Goal: Information Seeking & Learning: Compare options

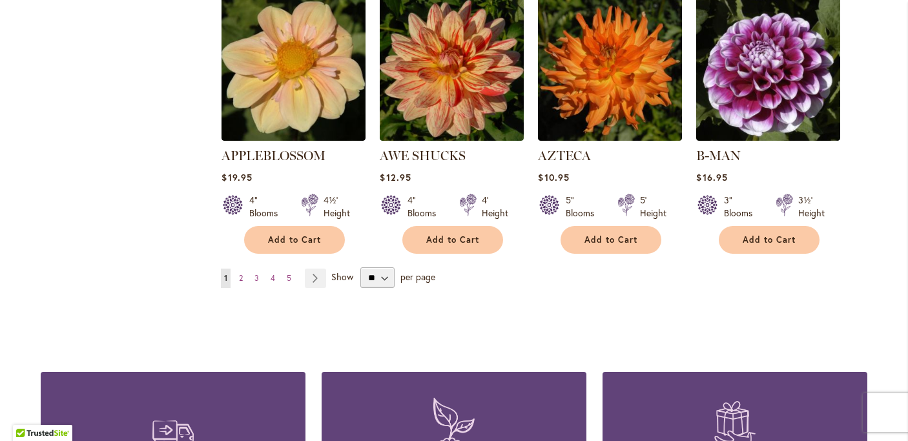
scroll to position [1165, 0]
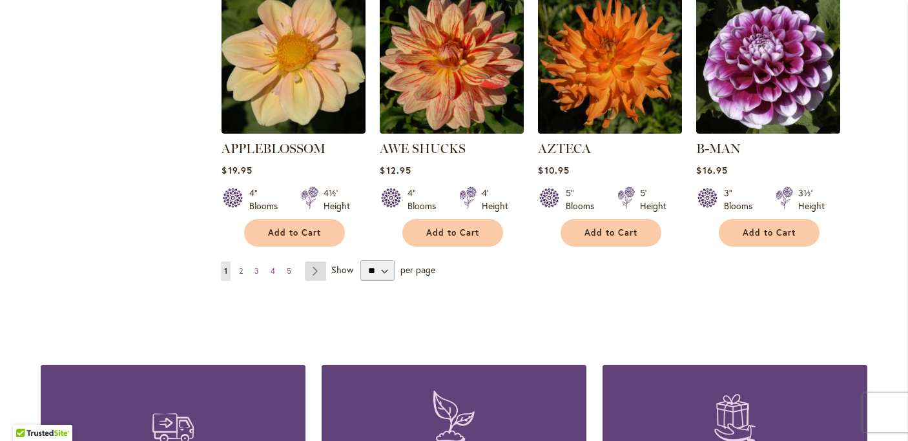
click at [319, 262] on link "Page Next" at bounding box center [315, 271] width 21 height 19
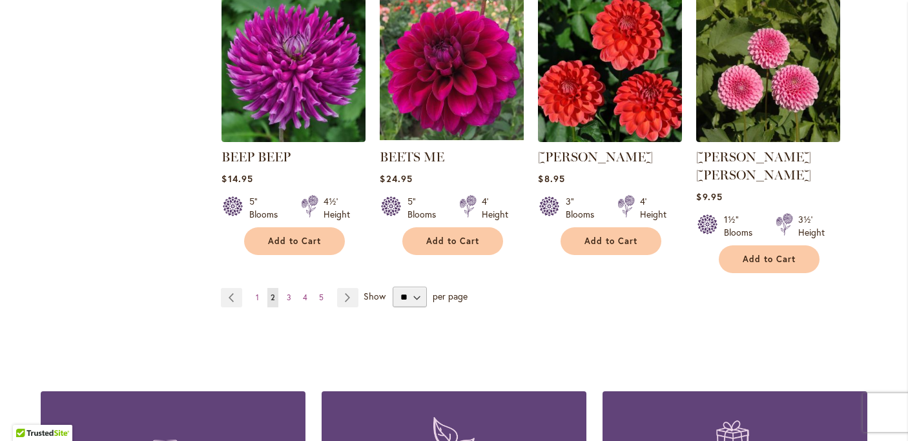
scroll to position [1139, 0]
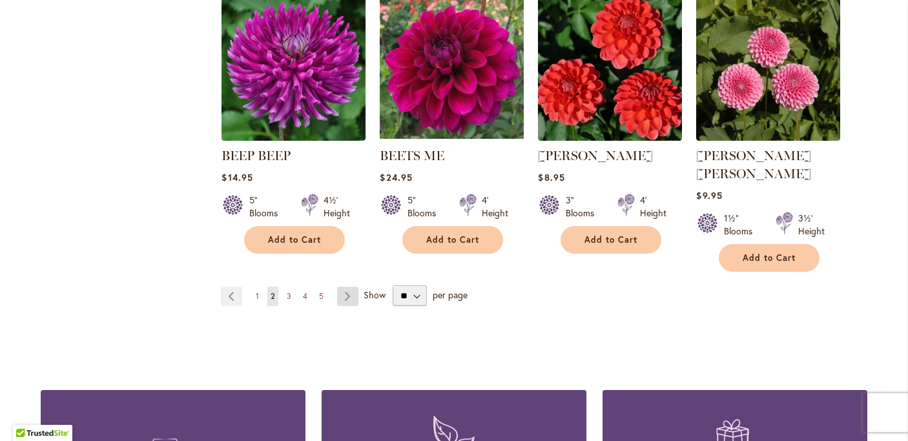
click at [352, 287] on link "Page Next" at bounding box center [347, 296] width 21 height 19
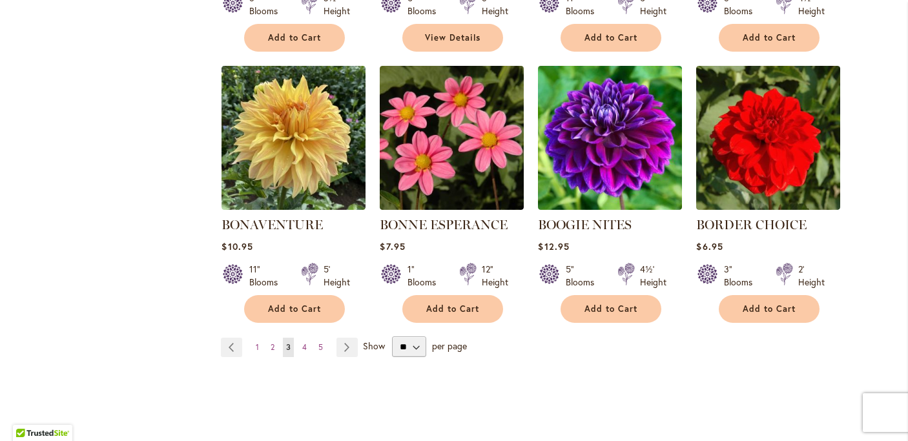
scroll to position [1074, 0]
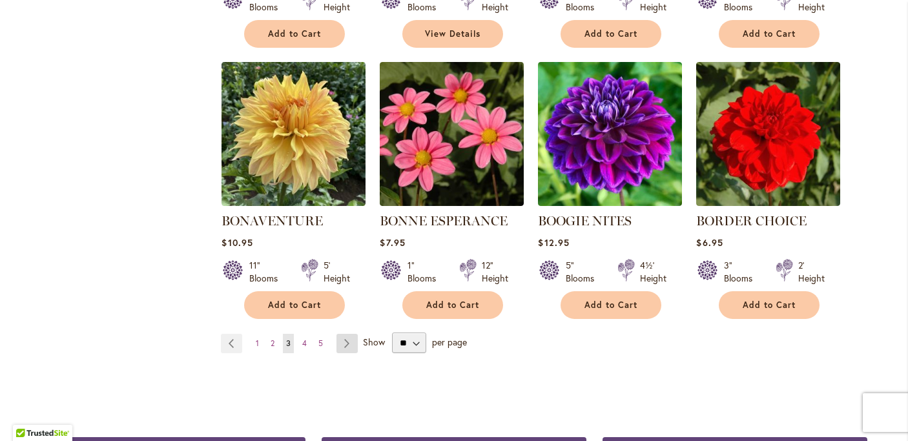
click at [337, 344] on link "Page Next" at bounding box center [347, 343] width 21 height 19
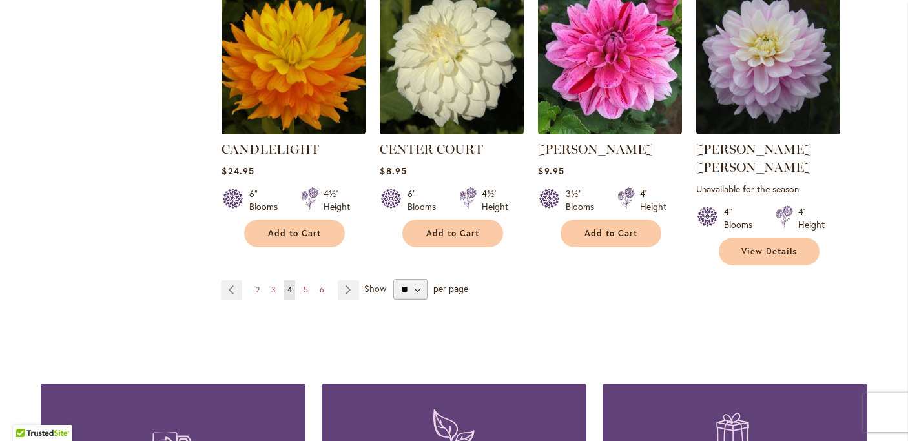
scroll to position [1165, 0]
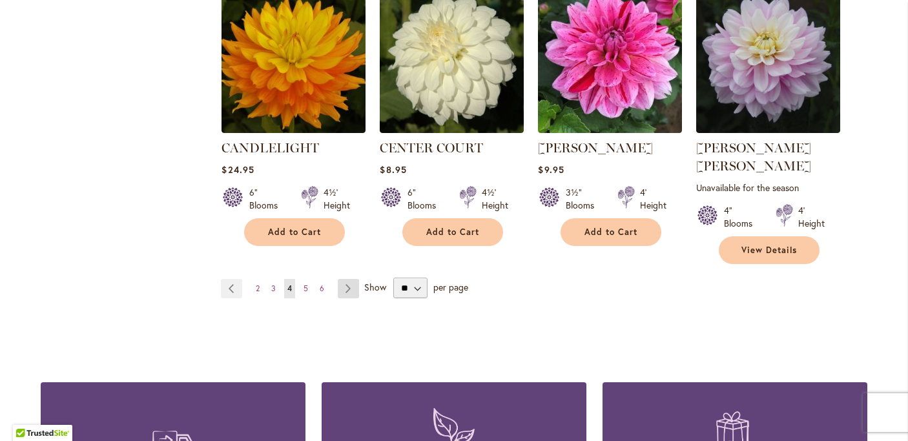
click at [343, 279] on link "Page Next" at bounding box center [348, 288] width 21 height 19
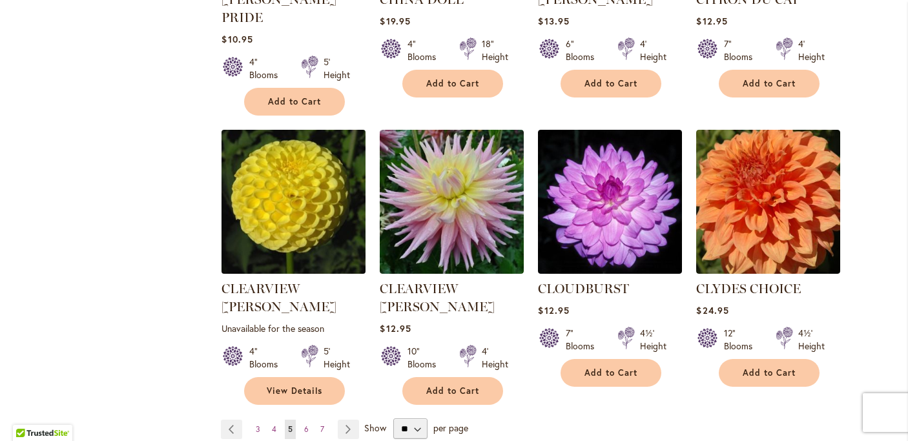
scroll to position [1058, 0]
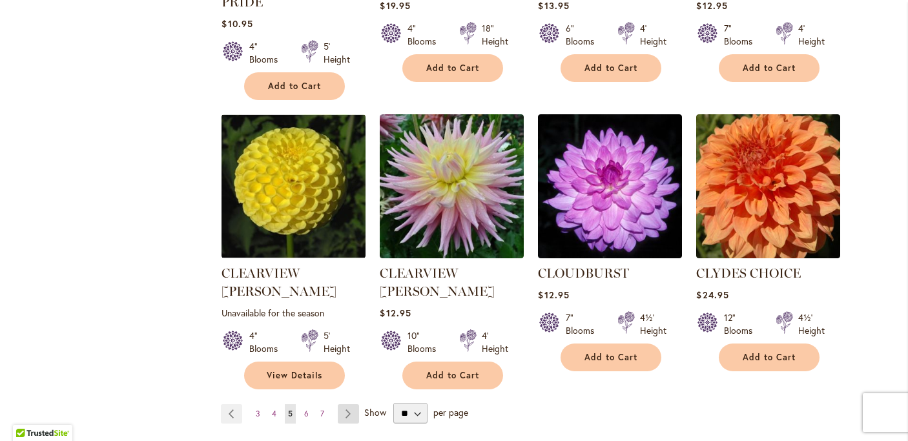
click at [346, 404] on link "Page Next" at bounding box center [348, 413] width 21 height 19
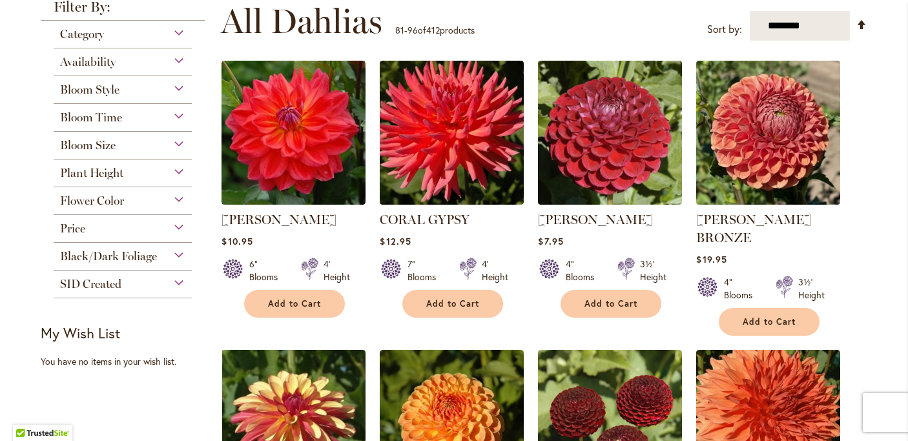
scroll to position [263, 0]
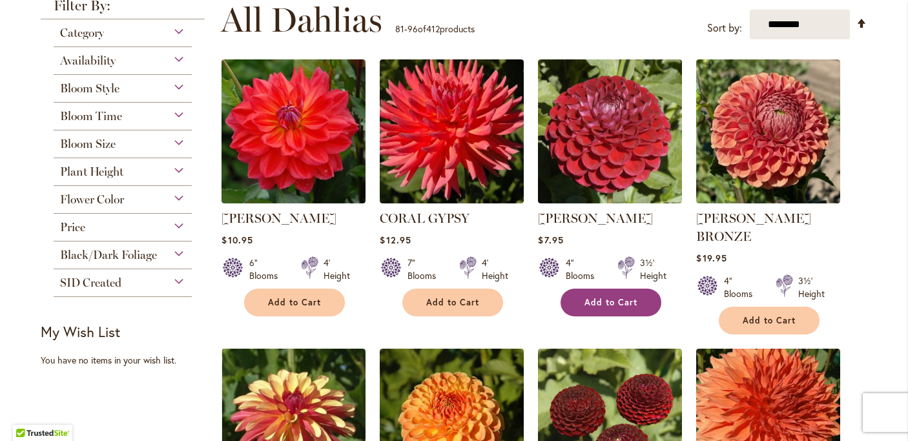
click at [601, 301] on span "Add to Cart" at bounding box center [611, 302] width 53 height 11
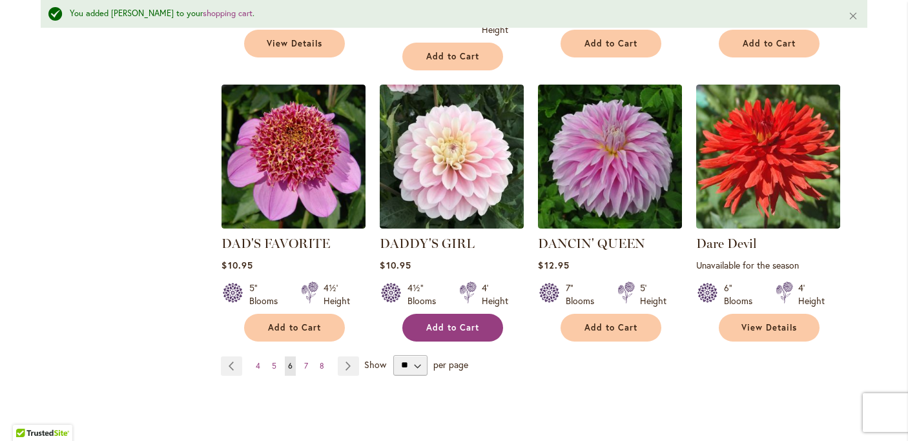
scroll to position [1138, 0]
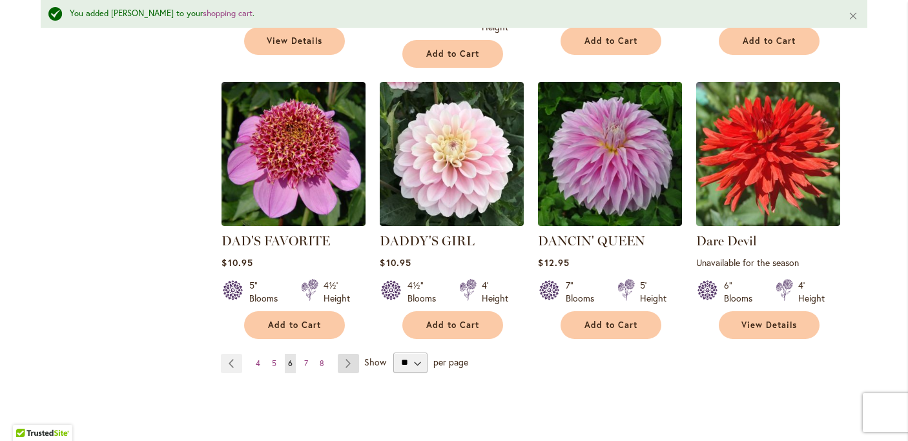
click at [355, 354] on link "Page Next" at bounding box center [348, 363] width 21 height 19
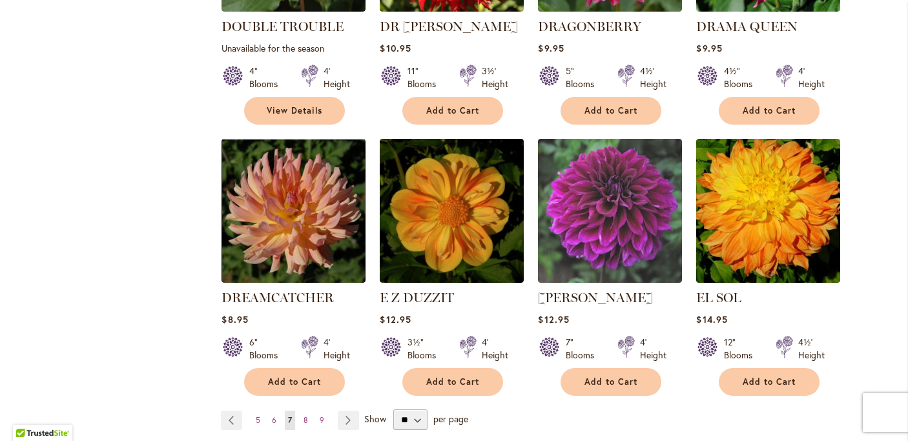
scroll to position [1035, 0]
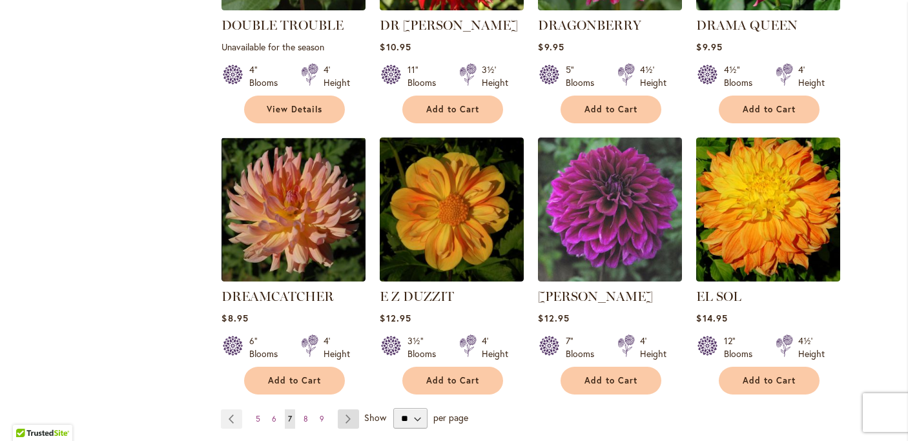
click at [350, 410] on link "Page Next" at bounding box center [348, 419] width 21 height 19
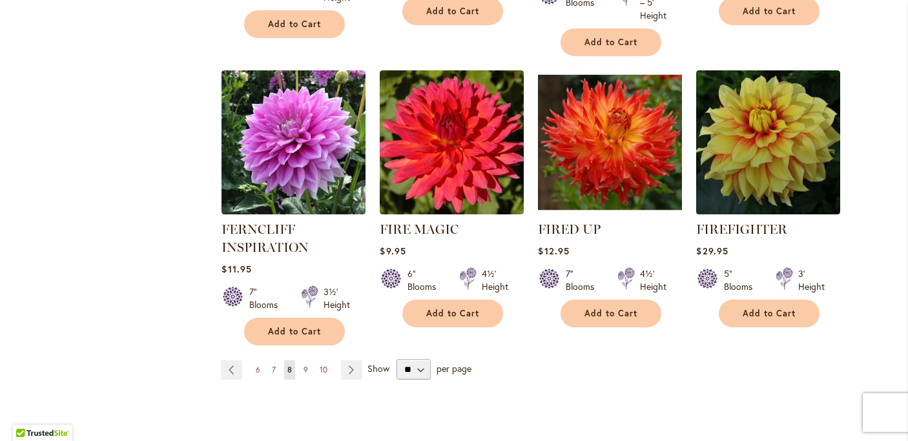
scroll to position [1098, 0]
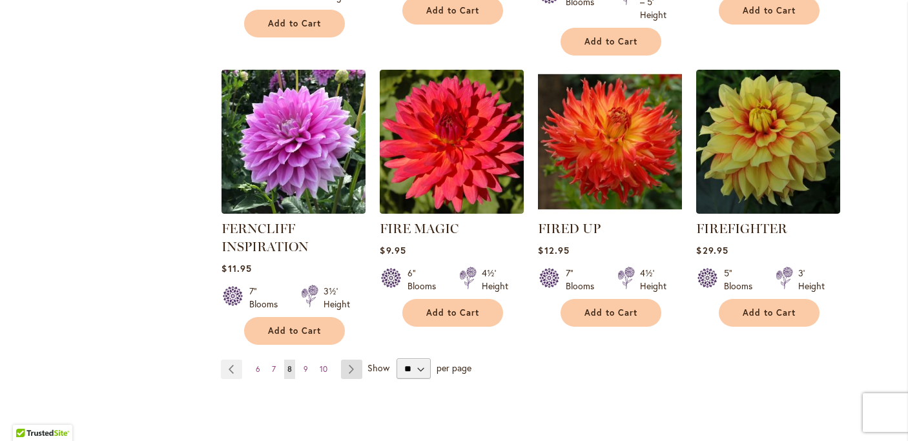
click at [349, 375] on link "Page Next" at bounding box center [351, 369] width 21 height 19
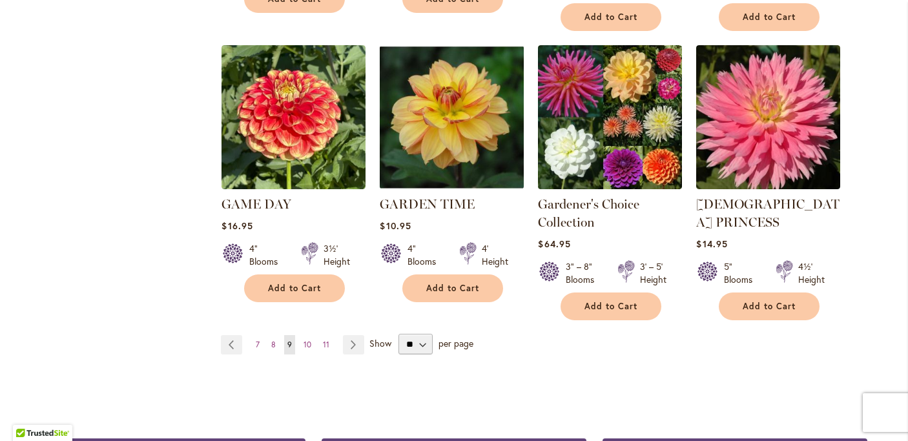
scroll to position [1147, 0]
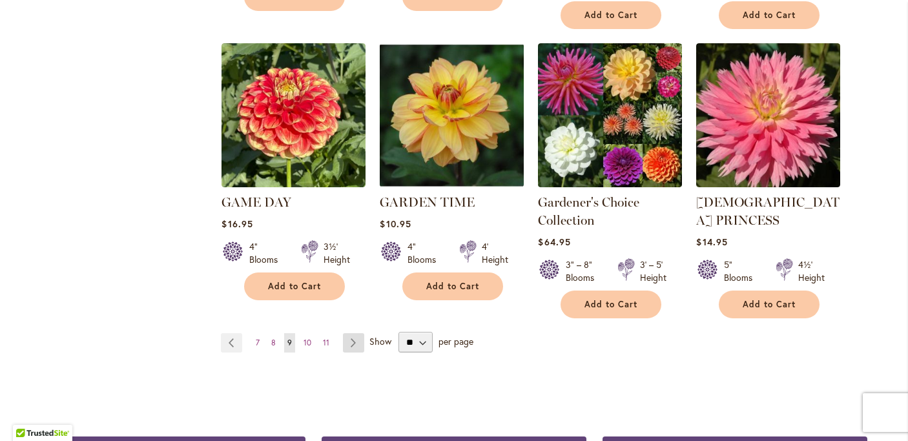
click at [350, 333] on link "Page Next" at bounding box center [353, 342] width 21 height 19
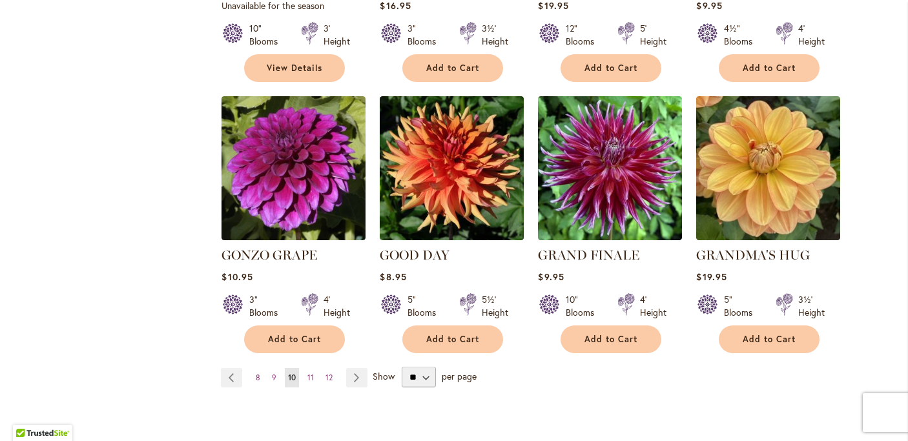
scroll to position [1061, 0]
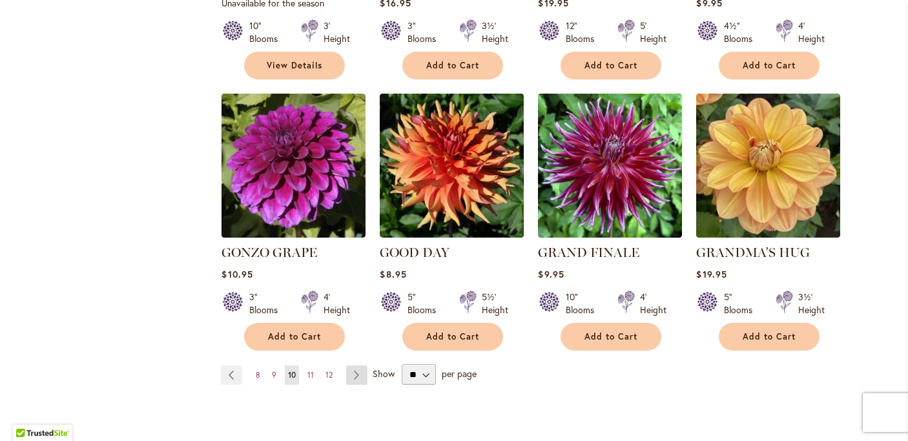
click at [353, 366] on link "Page Next" at bounding box center [356, 375] width 21 height 19
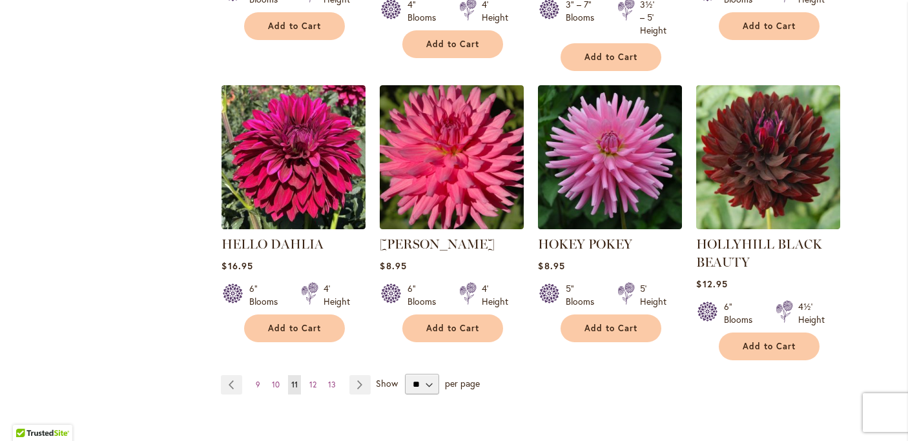
scroll to position [1105, 0]
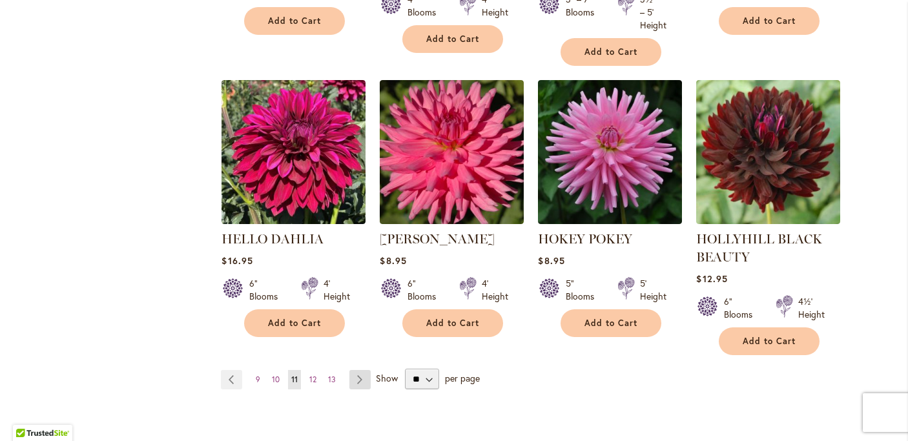
click at [366, 374] on link "Page Next" at bounding box center [359, 379] width 21 height 19
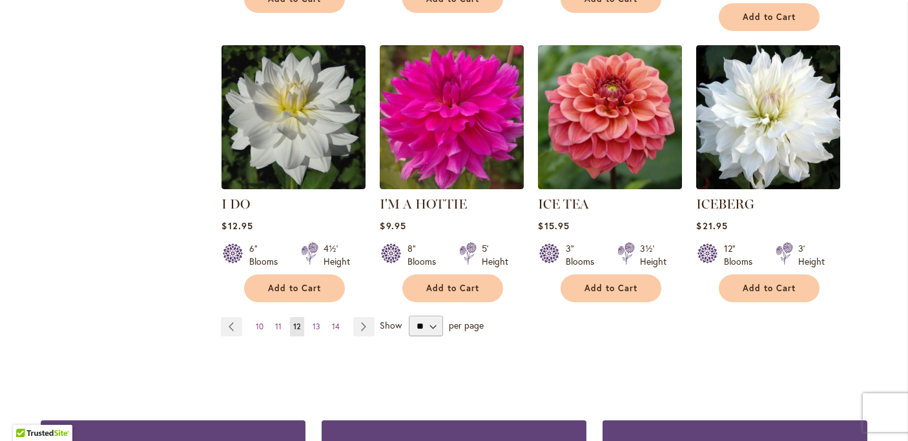
scroll to position [1110, 0]
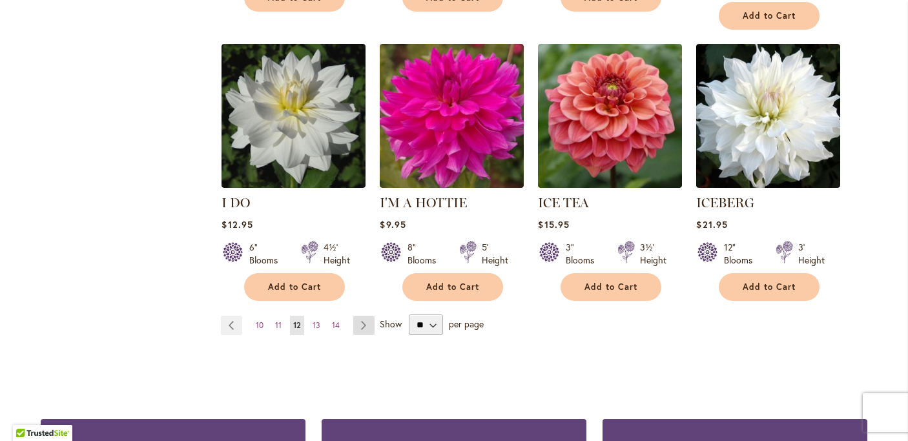
click at [363, 316] on link "Page Next" at bounding box center [363, 325] width 21 height 19
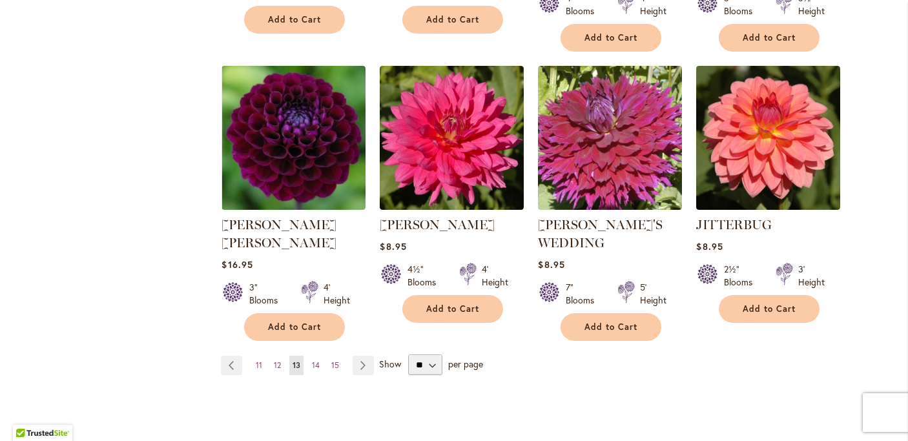
scroll to position [1103, 0]
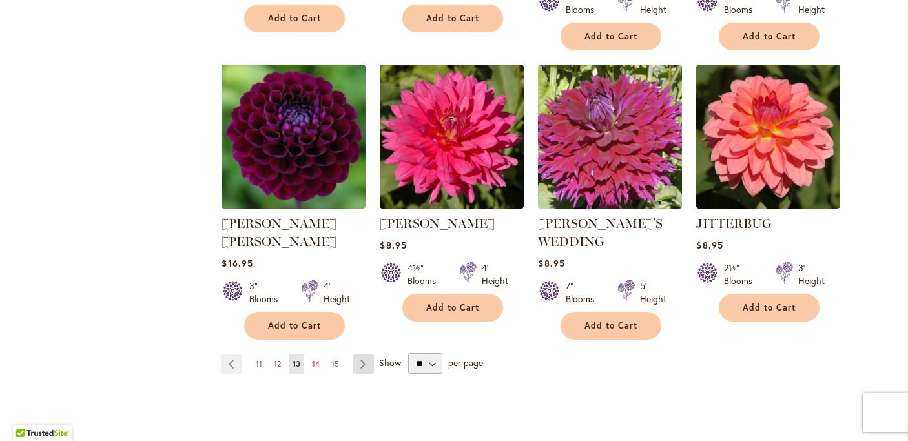
click at [367, 355] on link "Page Next" at bounding box center [363, 364] width 21 height 19
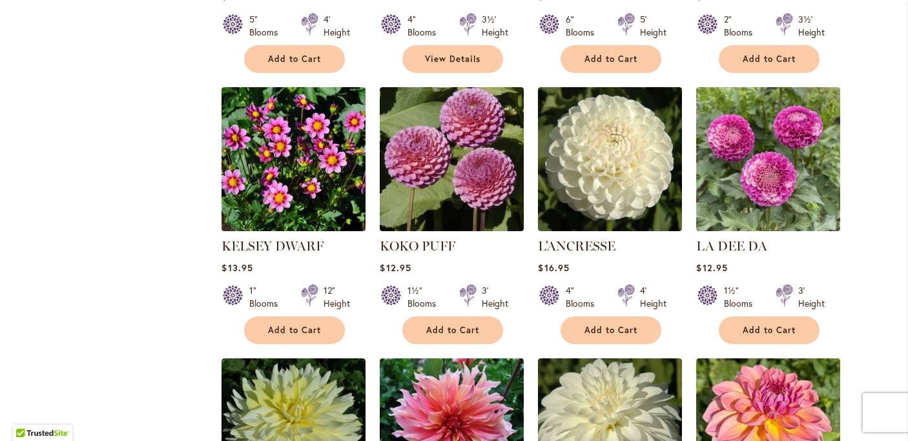
scroll to position [780, 0]
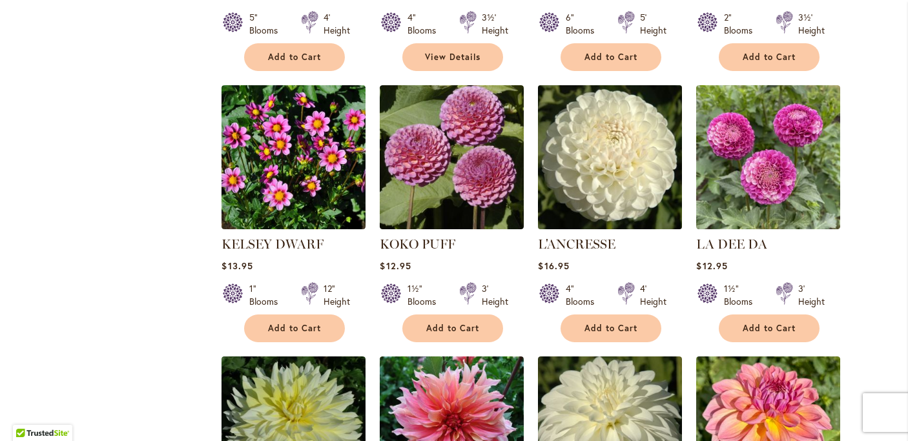
click at [620, 146] on img at bounding box center [610, 157] width 151 height 151
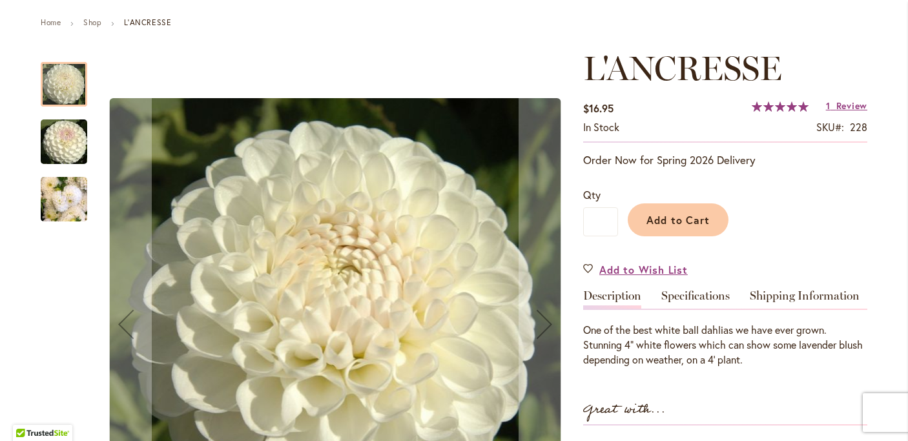
scroll to position [139, 0]
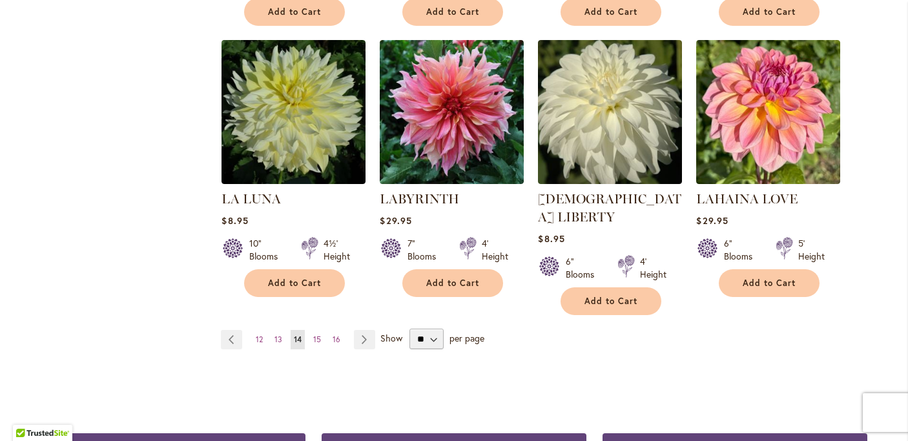
scroll to position [1057, 0]
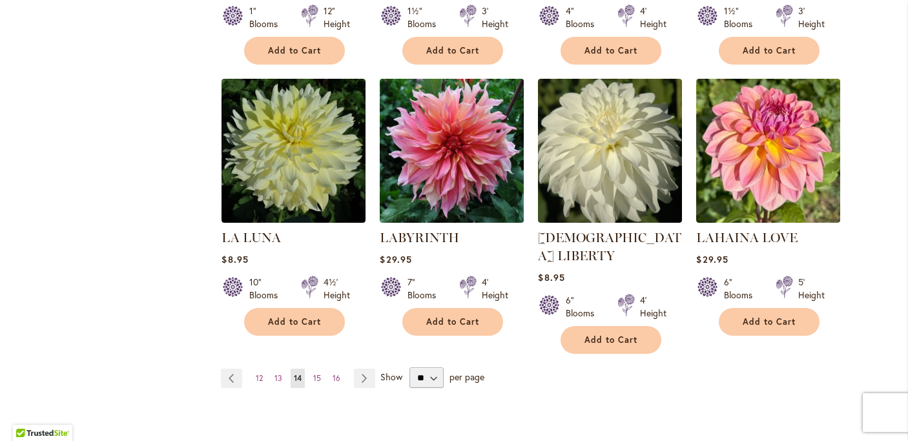
click at [460, 129] on img at bounding box center [452, 151] width 151 height 151
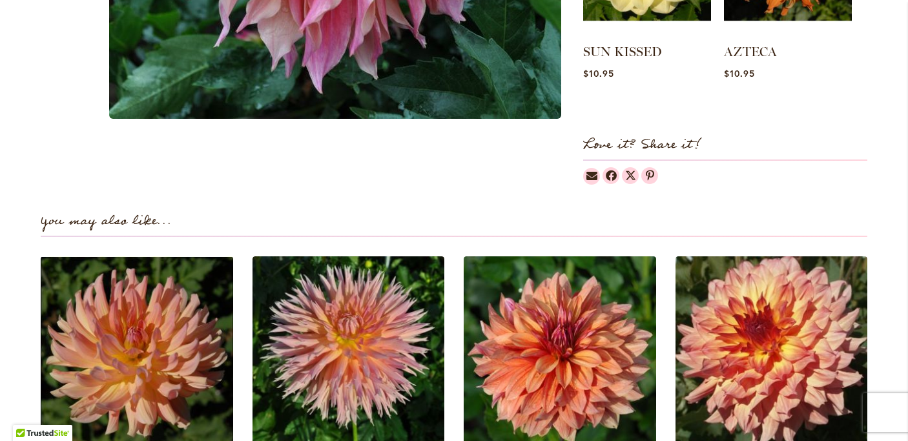
scroll to position [719, 0]
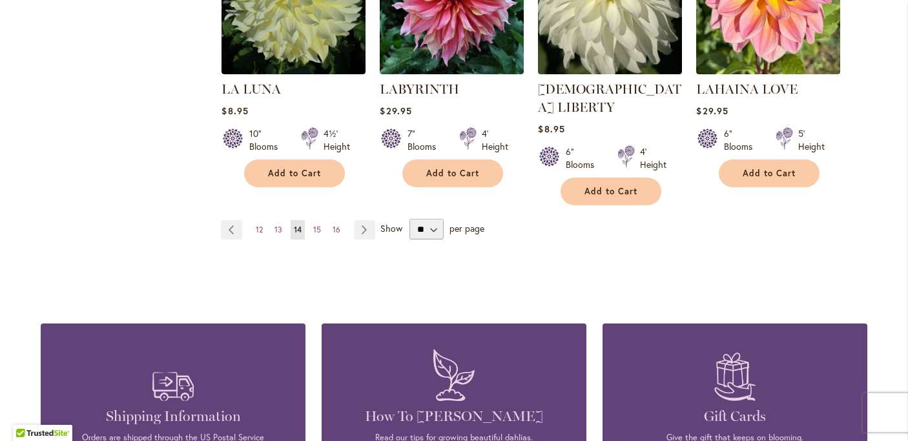
scroll to position [1224, 0]
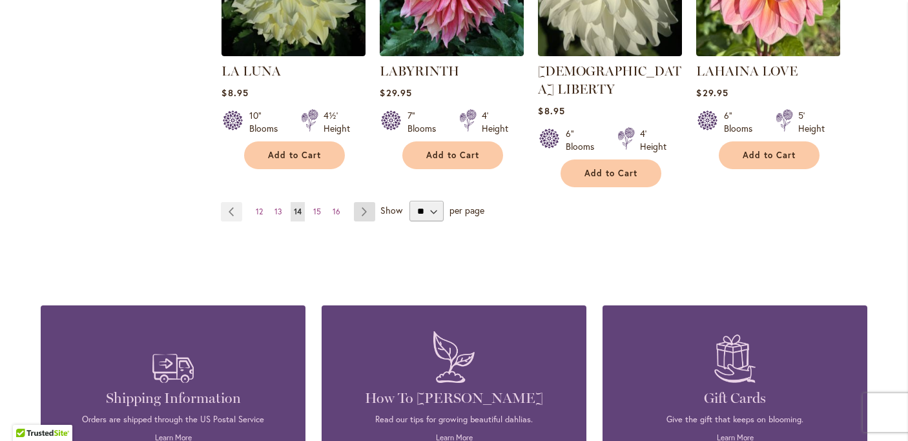
click at [368, 202] on link "Page Next" at bounding box center [364, 211] width 21 height 19
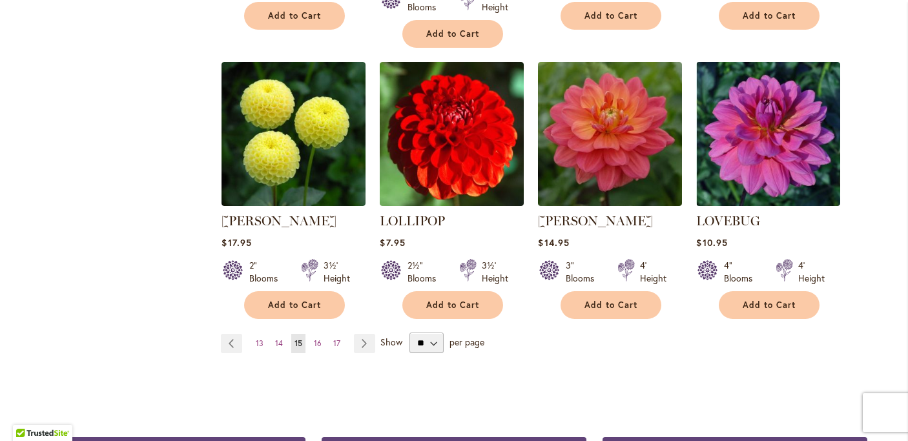
scroll to position [1119, 0]
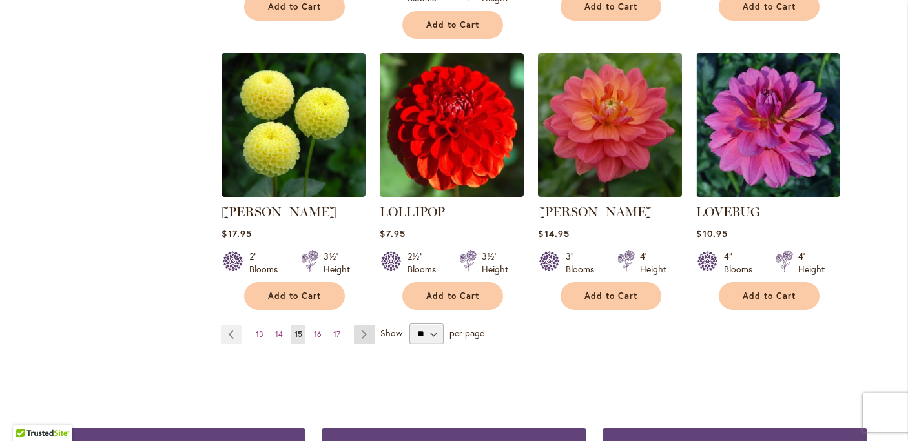
click at [359, 325] on link "Page Next" at bounding box center [364, 334] width 21 height 19
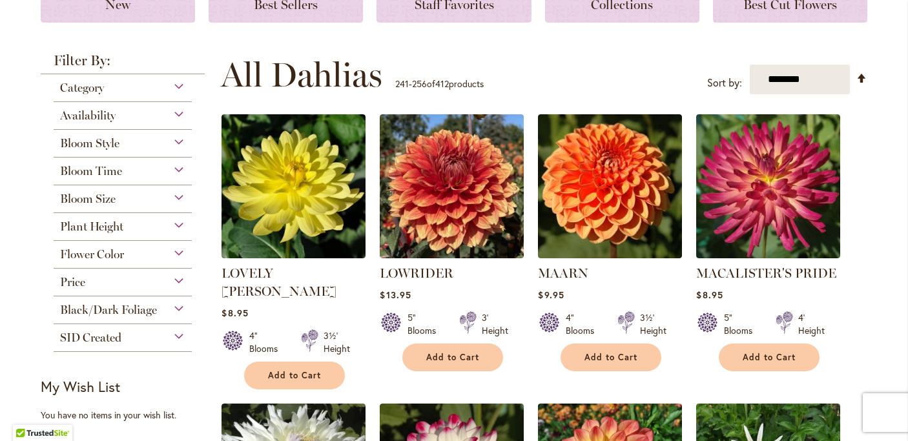
scroll to position [216, 0]
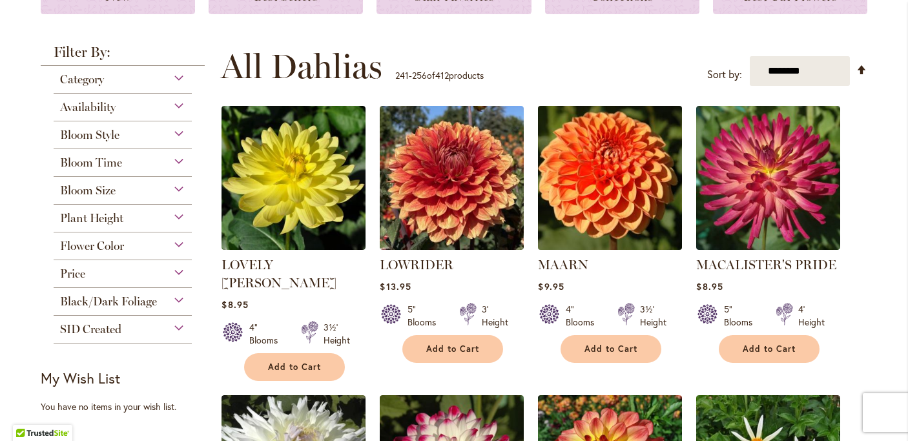
click at [588, 213] on img at bounding box center [610, 178] width 151 height 151
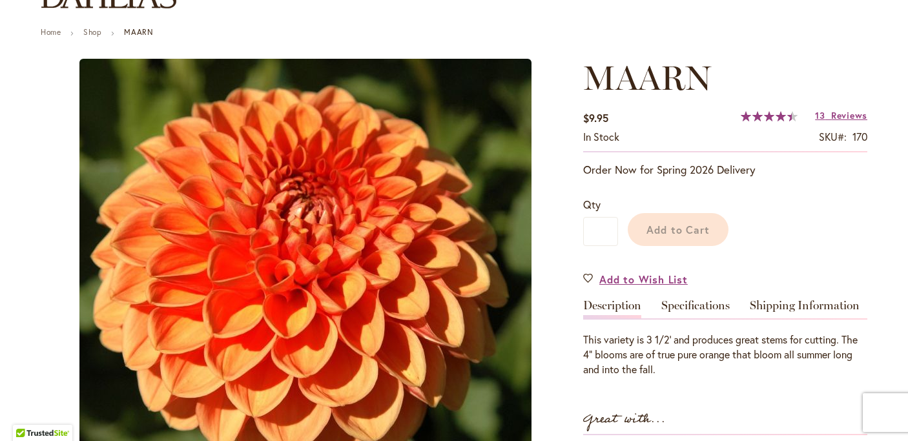
scroll to position [162, 0]
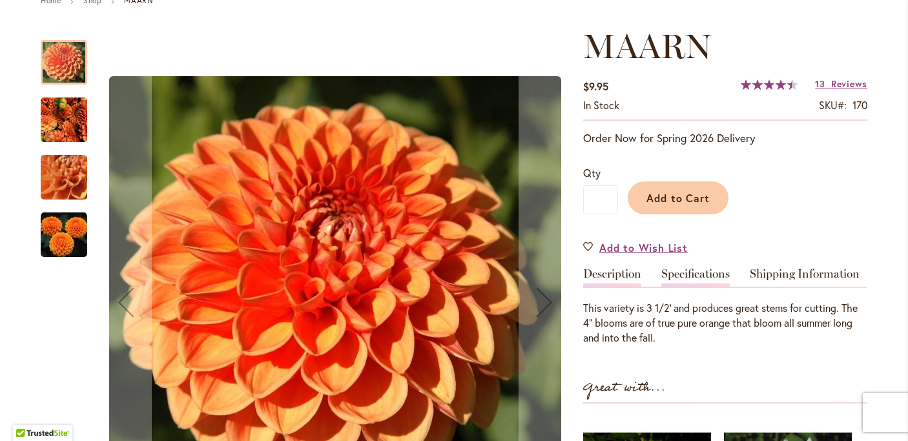
click at [695, 276] on link "Specifications" at bounding box center [695, 277] width 68 height 19
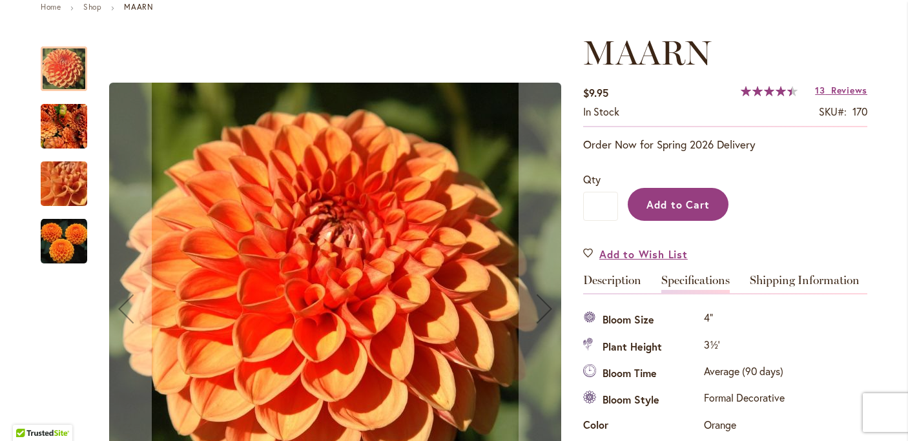
scroll to position [165, 0]
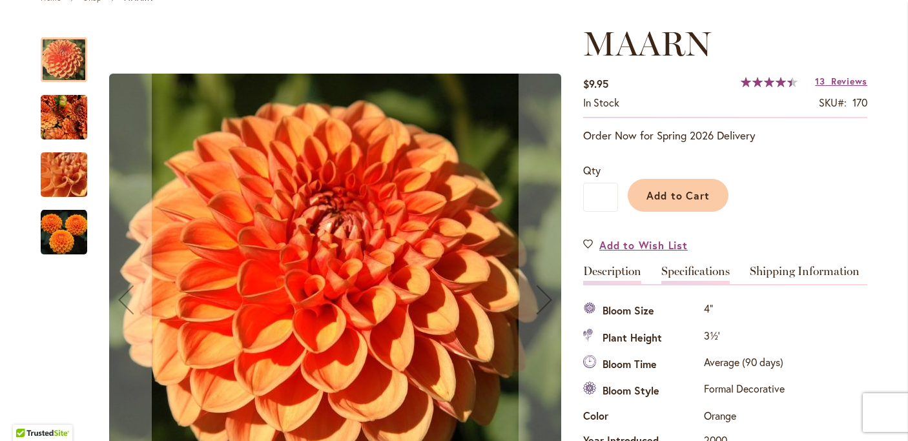
click at [629, 272] on link "Description" at bounding box center [612, 274] width 58 height 19
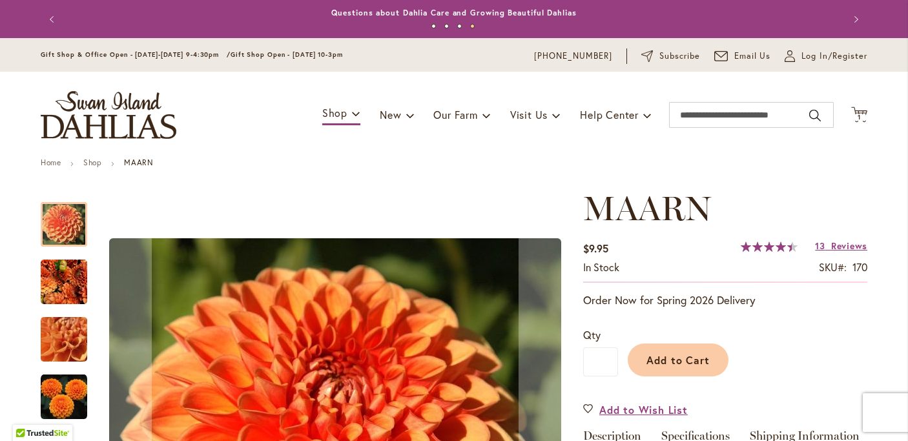
scroll to position [0, 0]
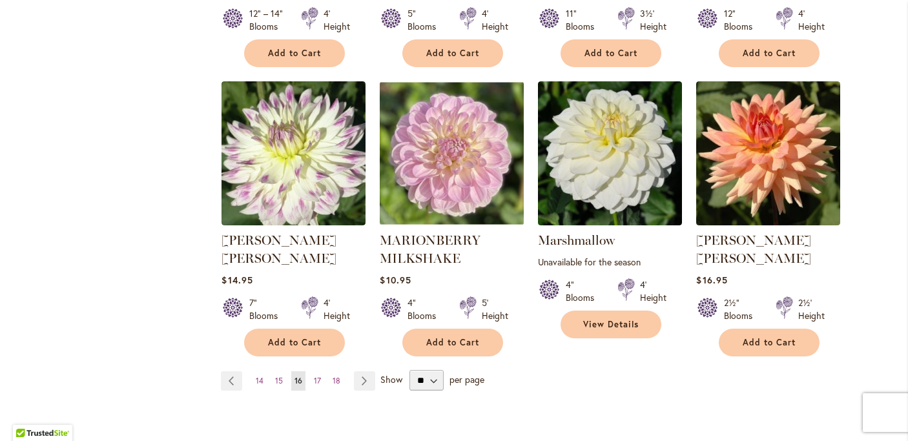
scroll to position [1075, 0]
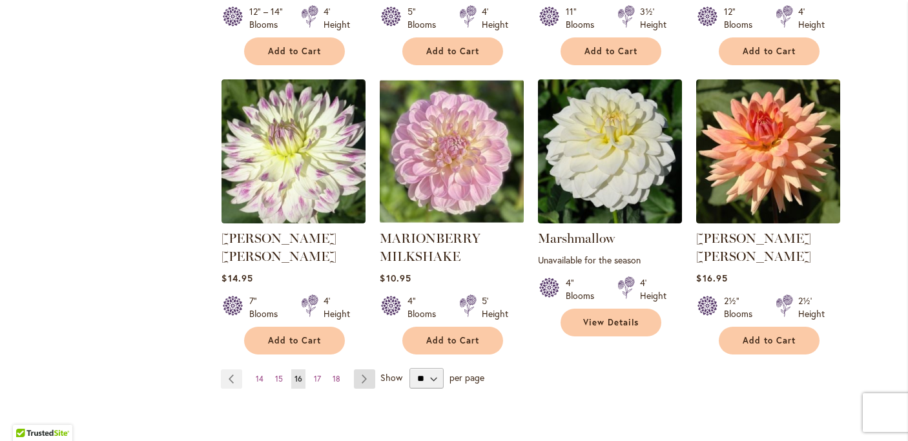
click at [368, 369] on link "Page Next" at bounding box center [364, 378] width 21 height 19
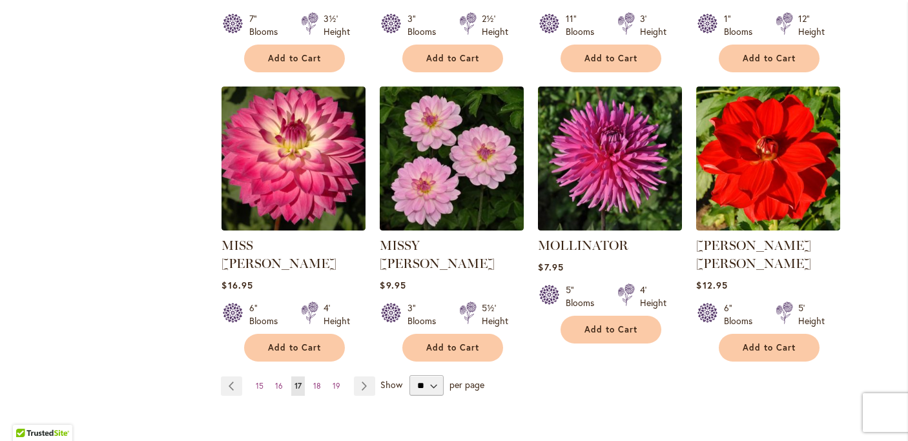
scroll to position [1052, 0]
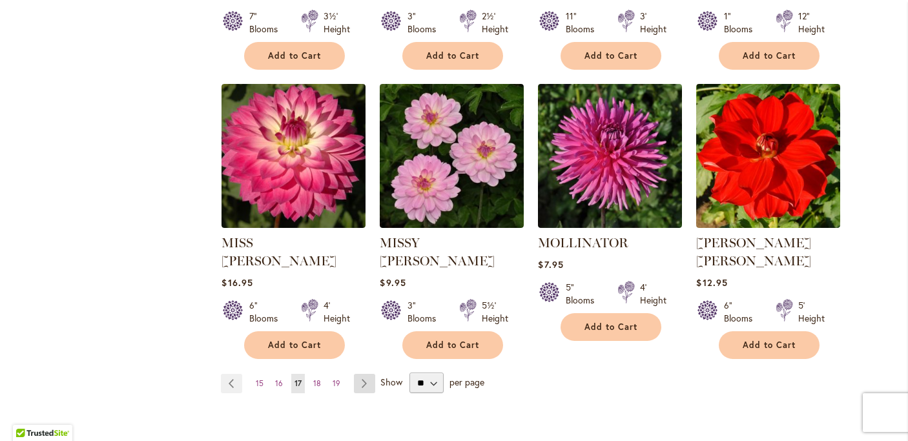
click at [365, 374] on link "Page Next" at bounding box center [364, 383] width 21 height 19
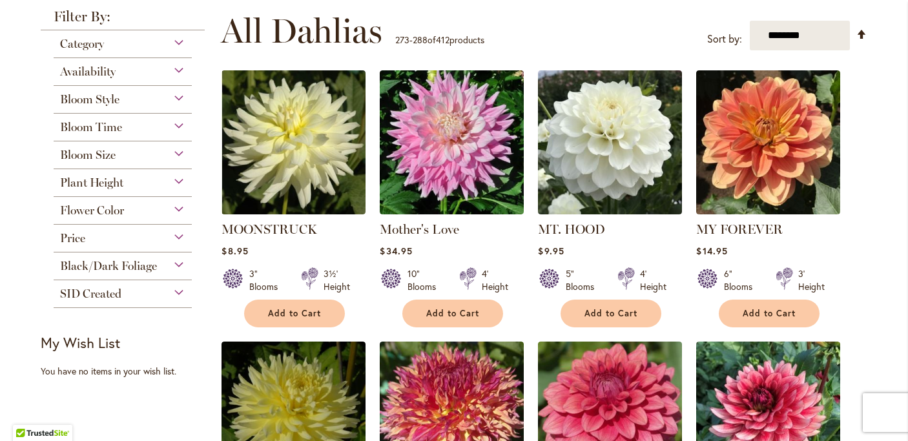
scroll to position [266, 0]
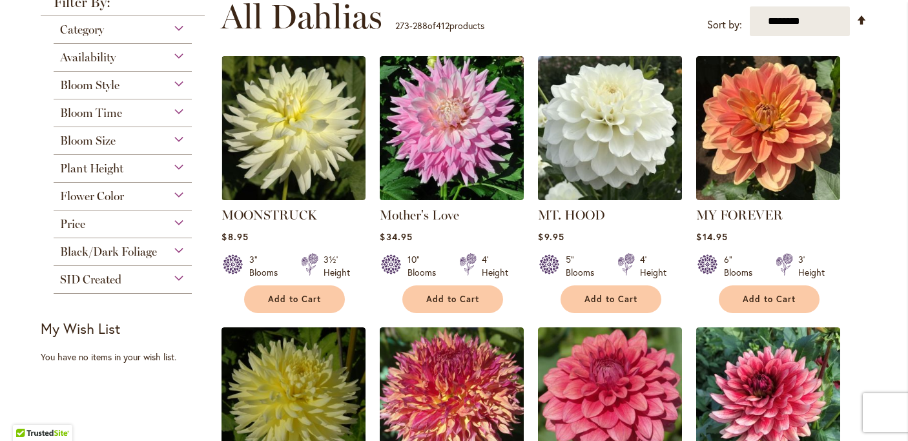
click at [605, 143] on img at bounding box center [610, 128] width 151 height 151
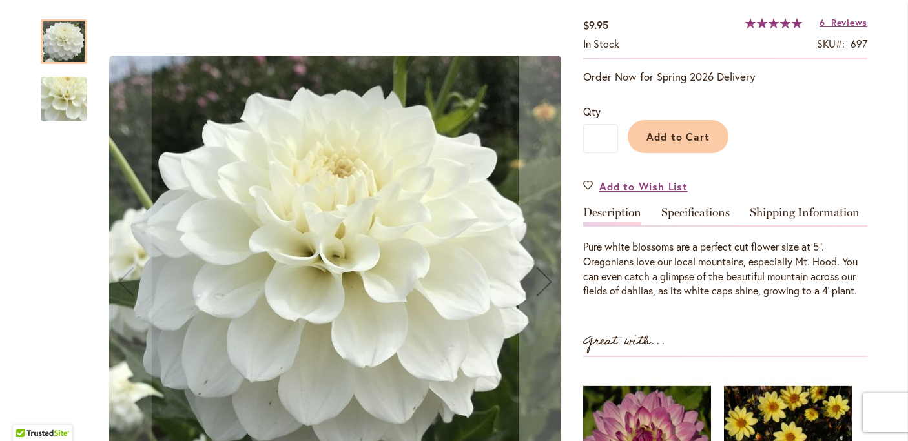
scroll to position [227, 0]
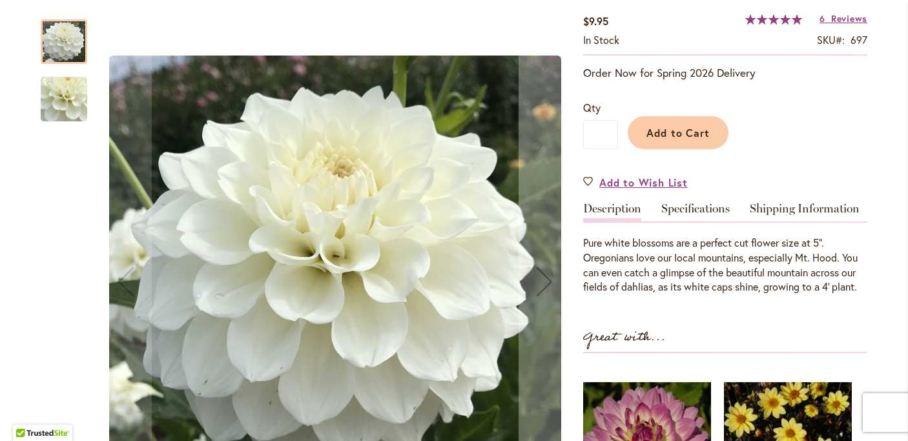
click at [77, 98] on img "MT. HOOD" at bounding box center [63, 99] width 93 height 86
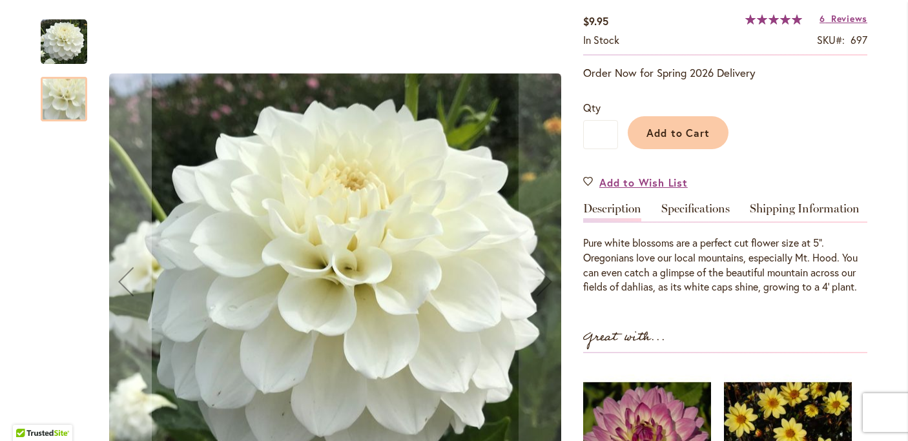
click at [73, 34] on img "MT. HOOD" at bounding box center [64, 42] width 47 height 47
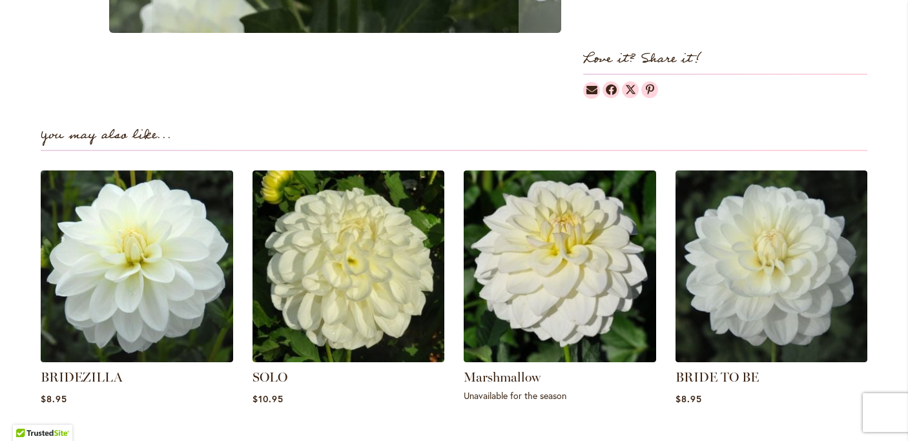
scroll to position [804, 0]
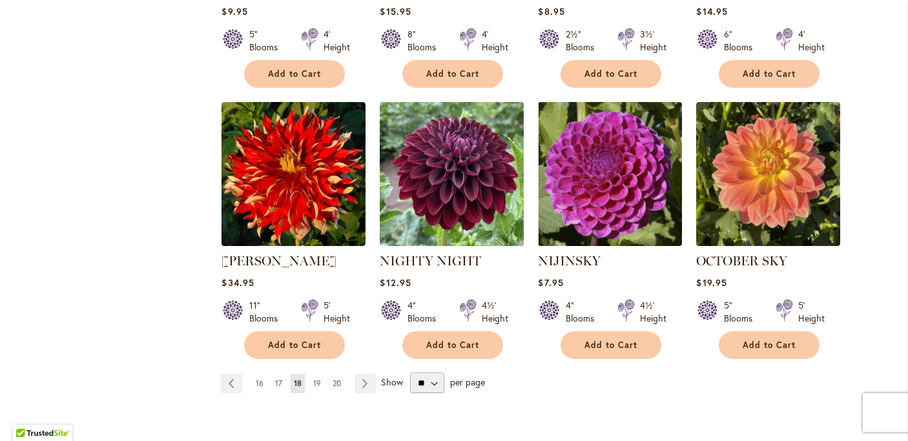
scroll to position [1054, 0]
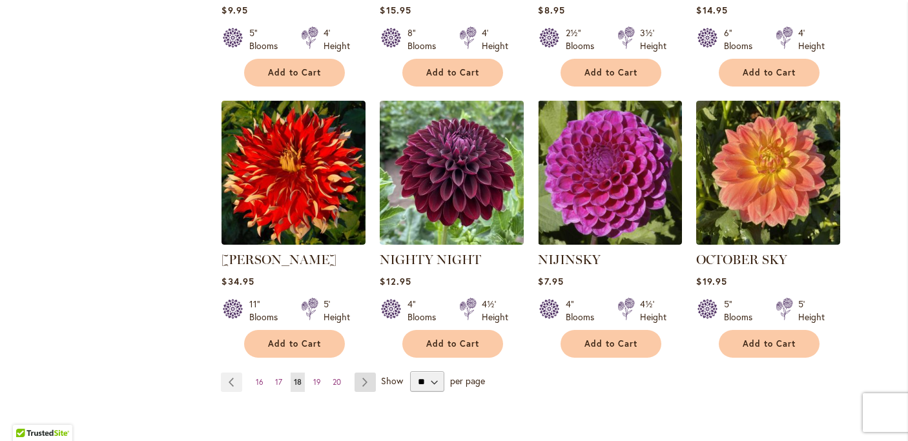
click at [371, 373] on link "Page Next" at bounding box center [365, 382] width 21 height 19
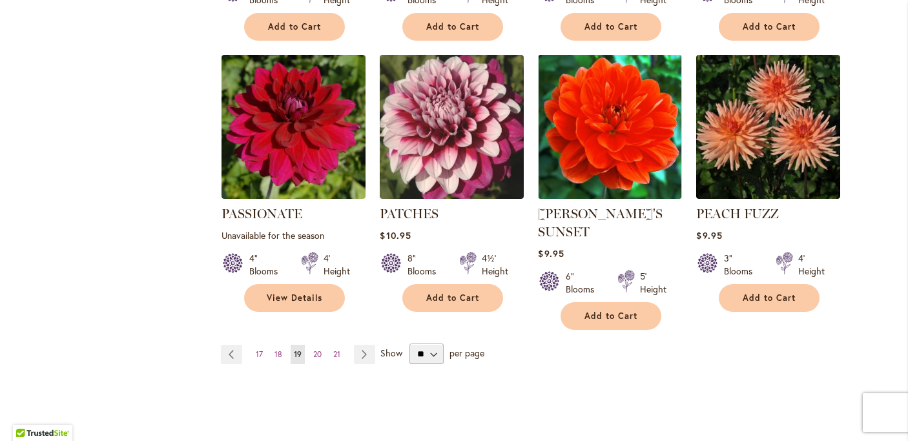
scroll to position [1101, 0]
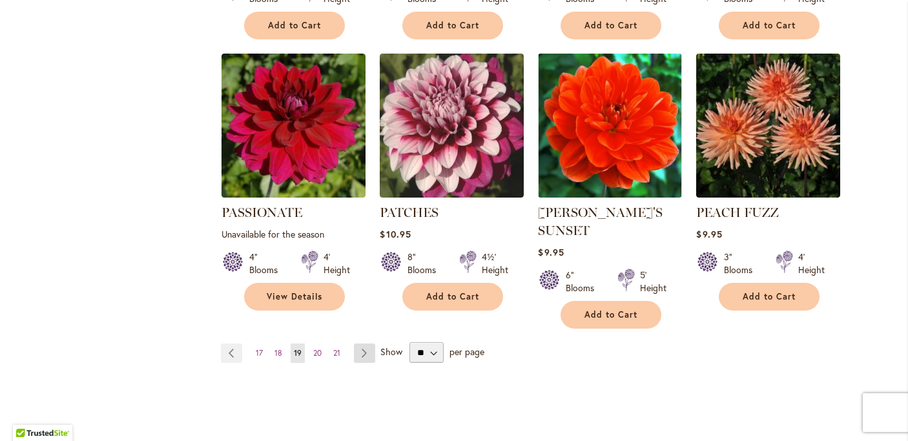
click at [366, 344] on link "Page Next" at bounding box center [364, 353] width 21 height 19
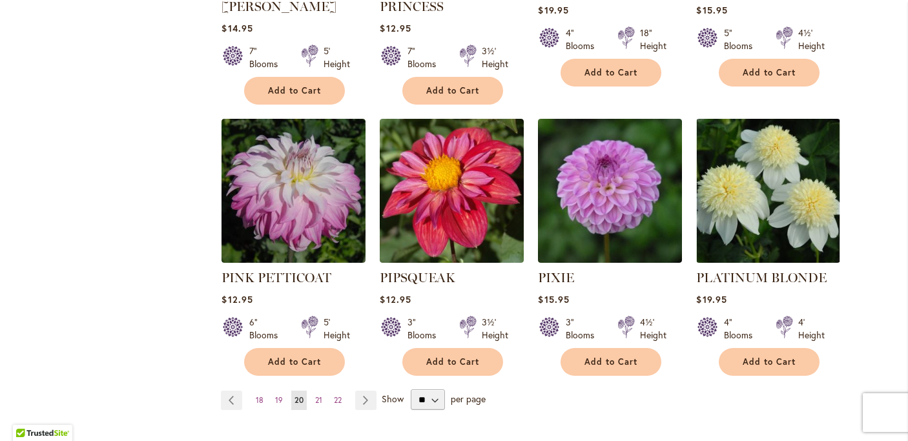
scroll to position [1072, 0]
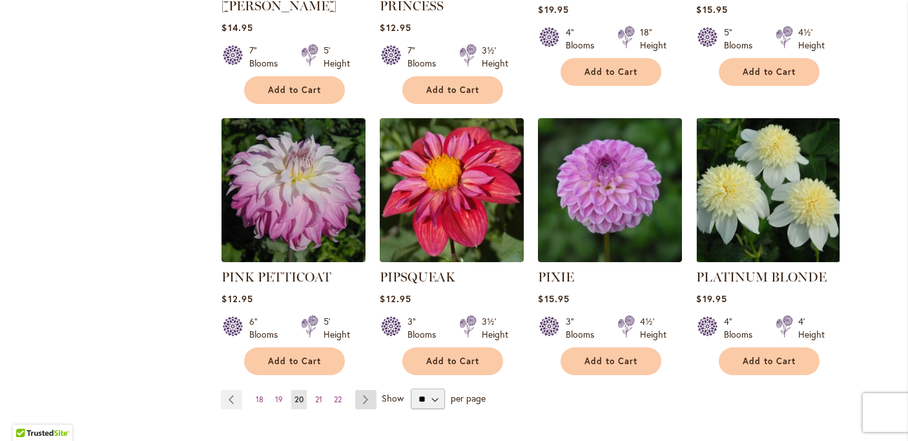
click at [364, 390] on link "Page Next" at bounding box center [365, 399] width 21 height 19
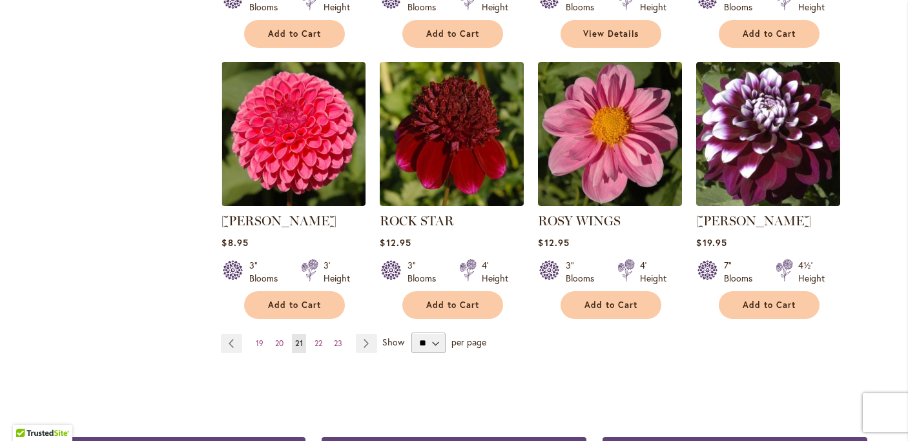
scroll to position [1094, 0]
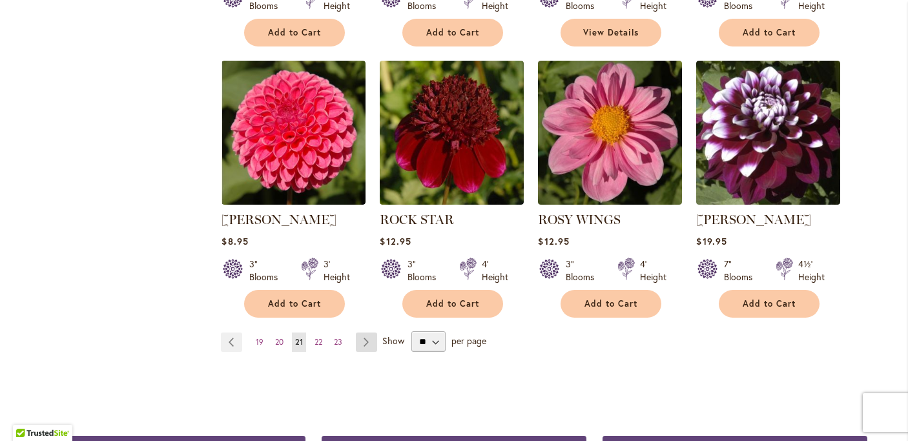
click at [363, 344] on link "Page Next" at bounding box center [366, 342] width 21 height 19
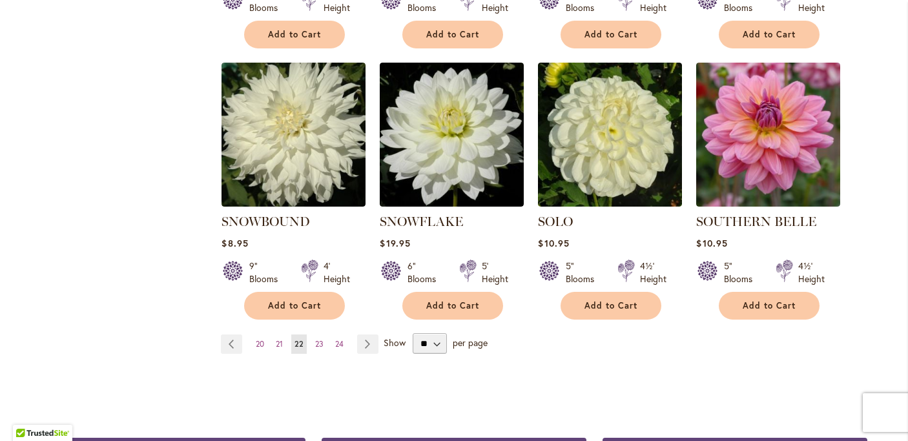
scroll to position [1092, 0]
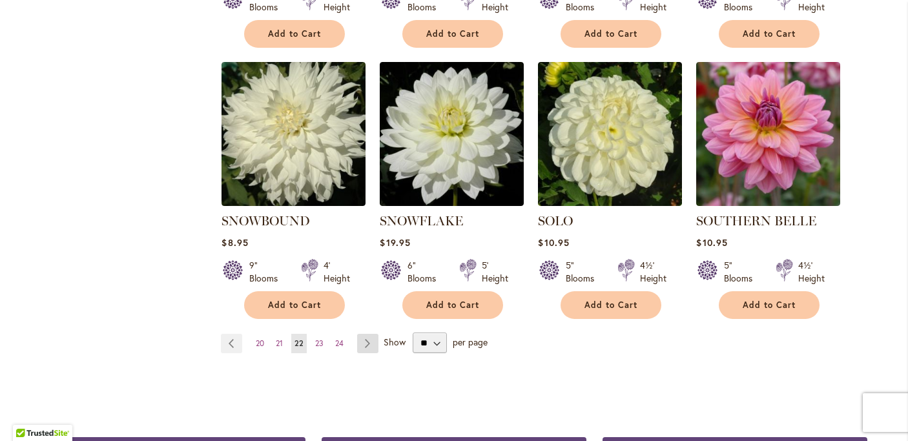
click at [370, 334] on link "Page Next" at bounding box center [367, 343] width 21 height 19
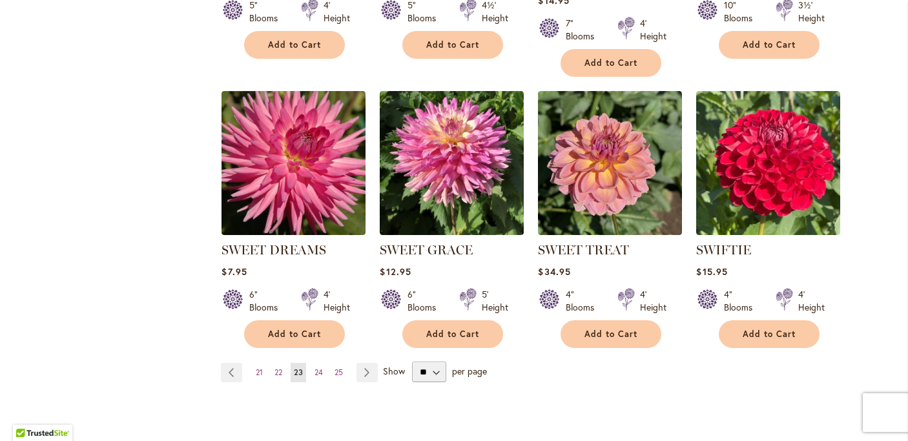
scroll to position [1067, 0]
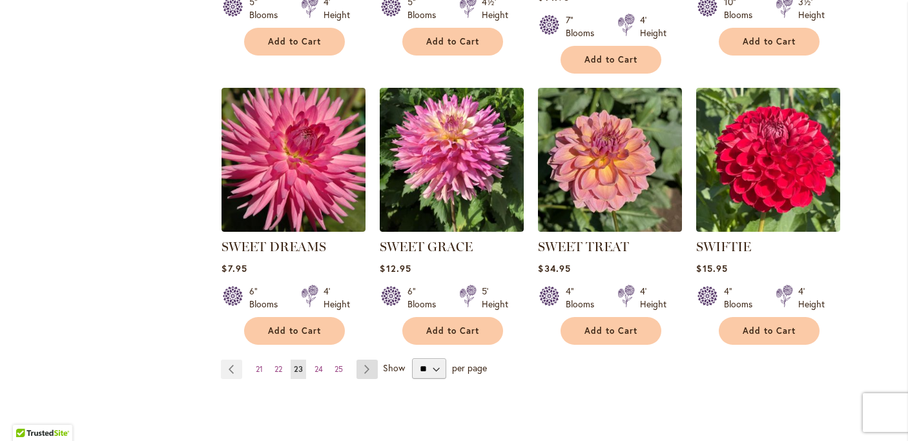
click at [373, 369] on link "Page Next" at bounding box center [367, 369] width 21 height 19
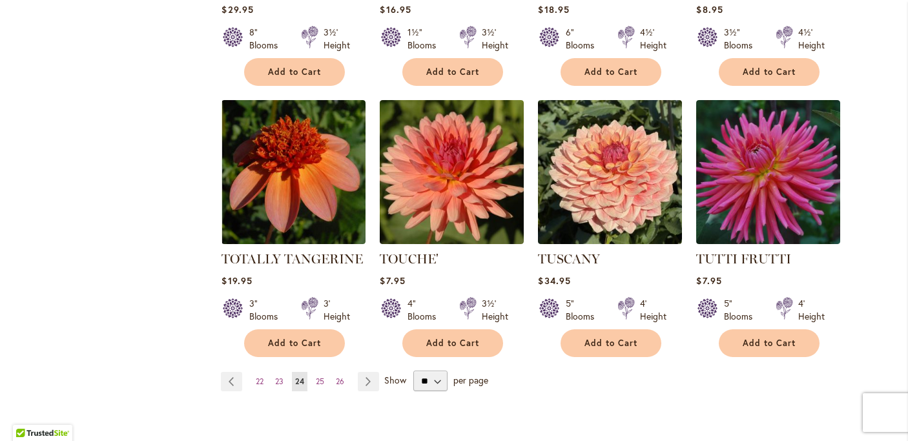
scroll to position [1067, 0]
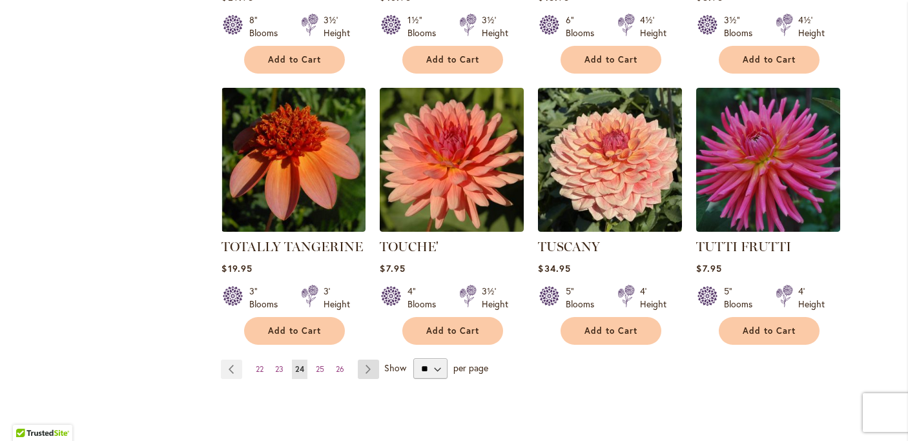
click at [367, 360] on link "Page Next" at bounding box center [368, 369] width 21 height 19
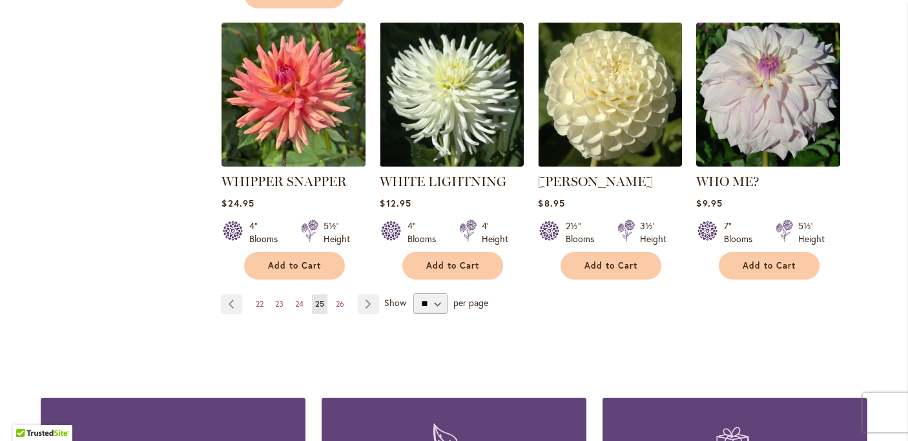
scroll to position [1133, 0]
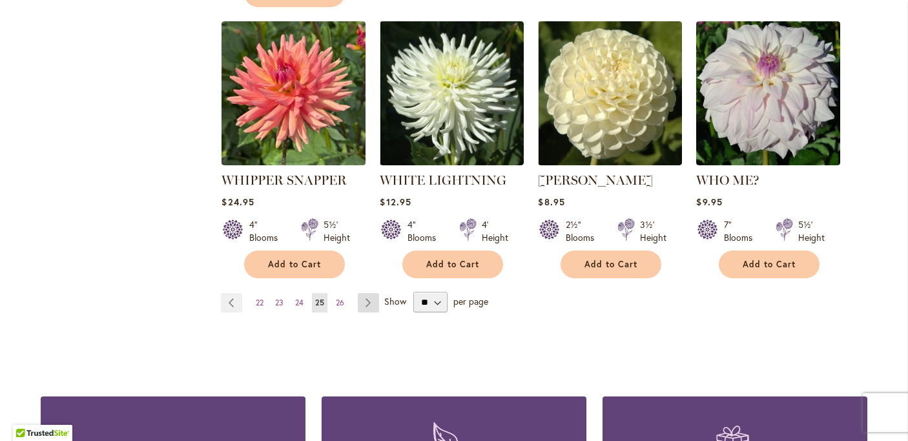
click at [368, 293] on link "Page Next" at bounding box center [368, 302] width 21 height 19
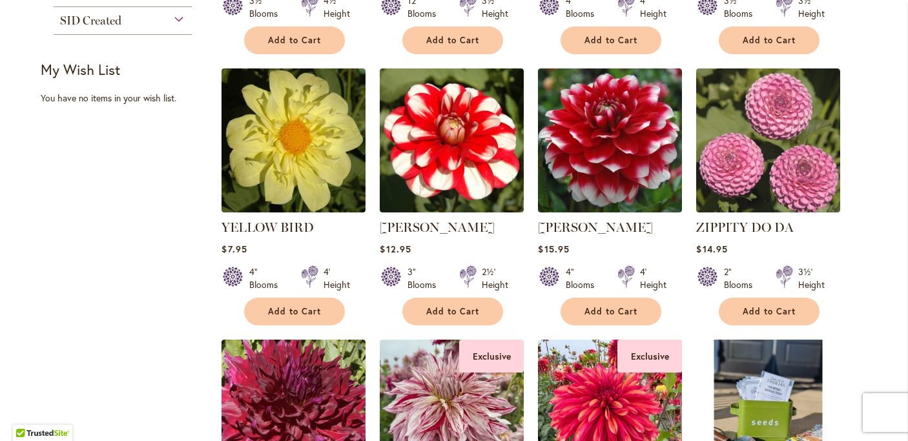
scroll to position [535, 0]
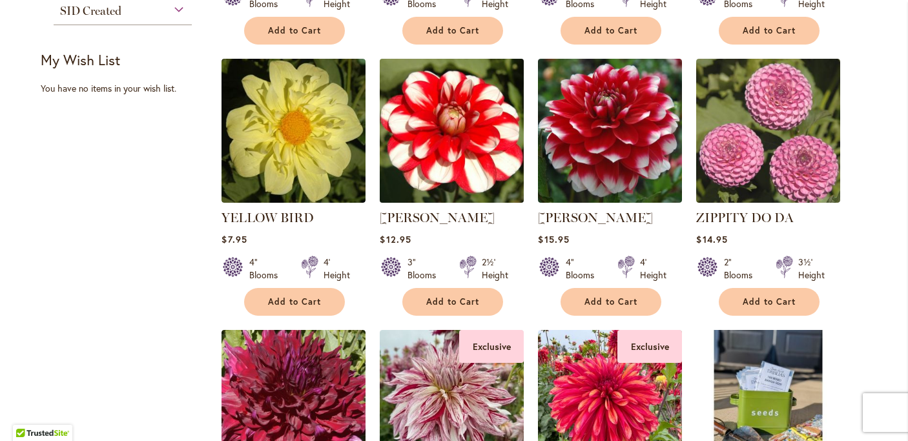
click at [442, 138] on img at bounding box center [452, 131] width 151 height 151
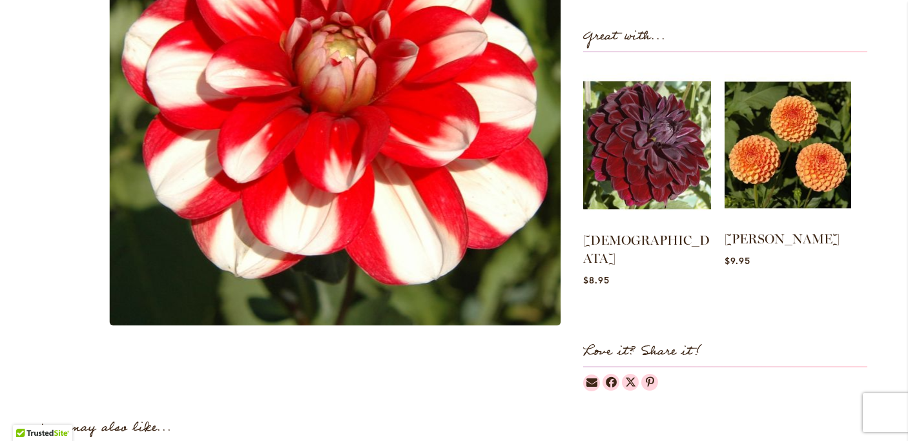
scroll to position [530, 0]
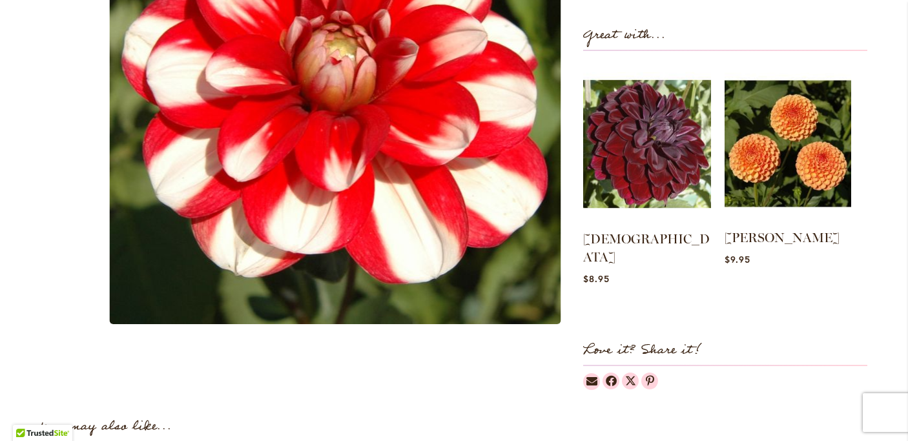
click at [778, 154] on img at bounding box center [788, 144] width 127 height 158
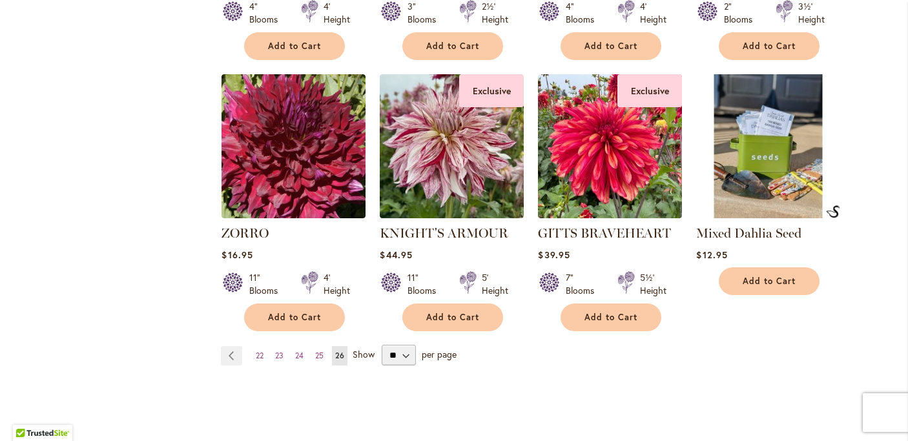
scroll to position [792, 0]
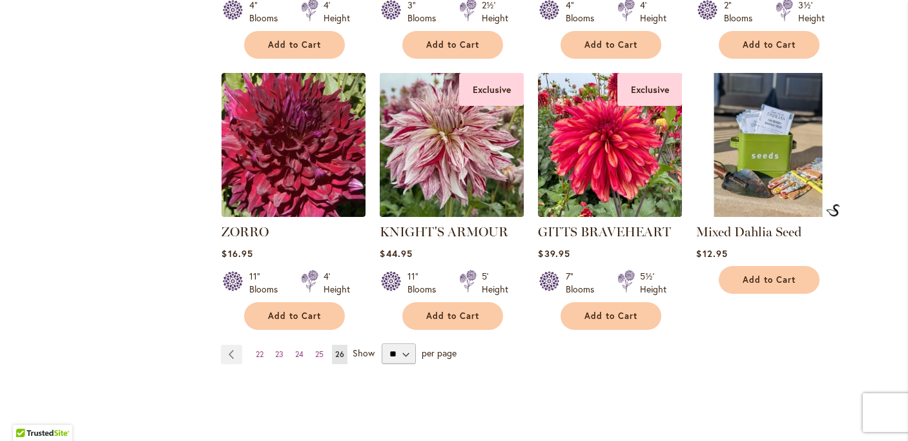
click at [459, 145] on img at bounding box center [452, 145] width 151 height 151
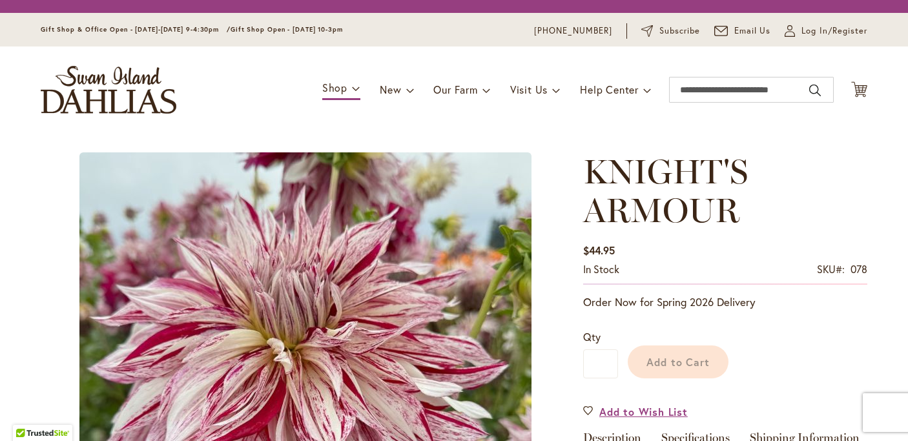
scroll to position [435, 0]
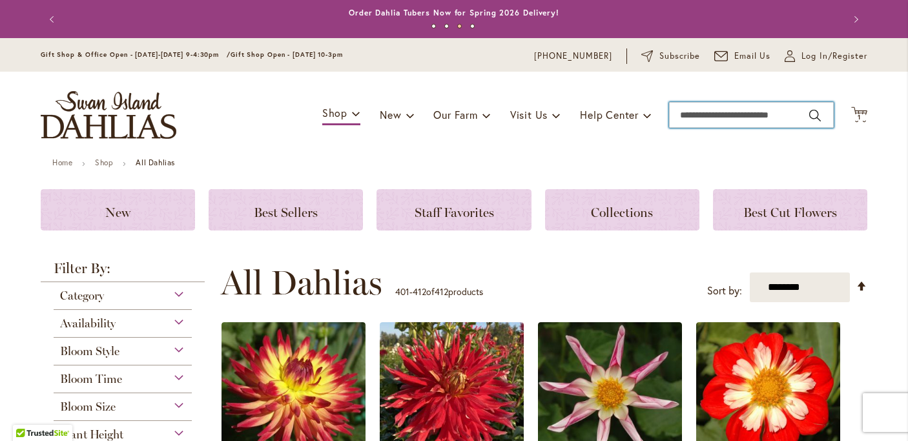
click at [744, 108] on input "Search" at bounding box center [751, 115] width 165 height 26
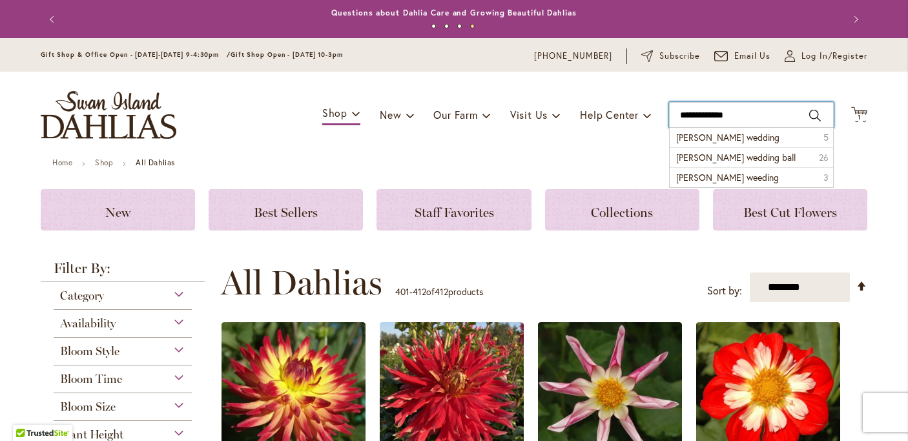
type input "**********"
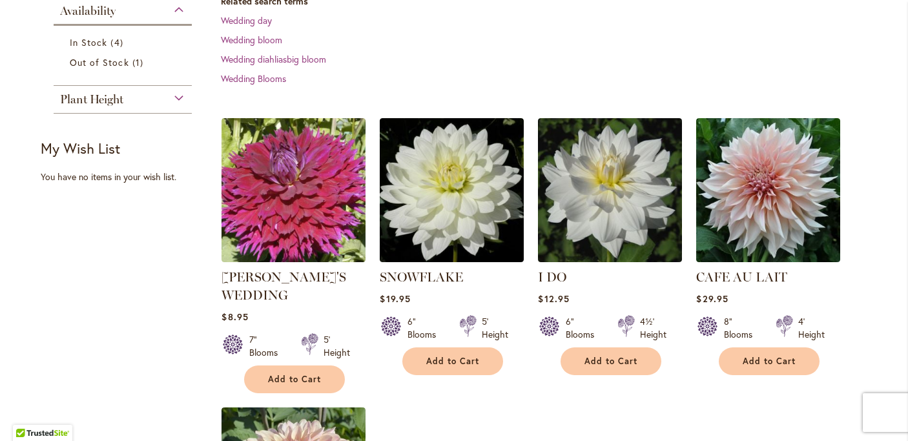
scroll to position [407, 0]
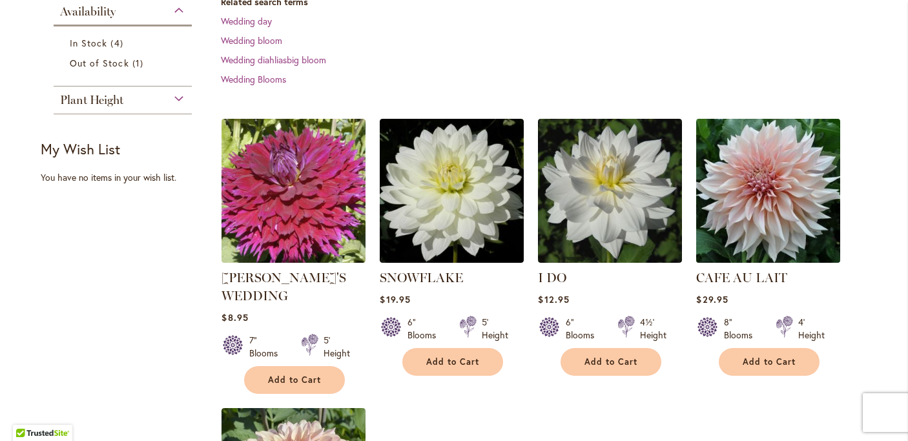
click at [737, 133] on img at bounding box center [768, 190] width 151 height 151
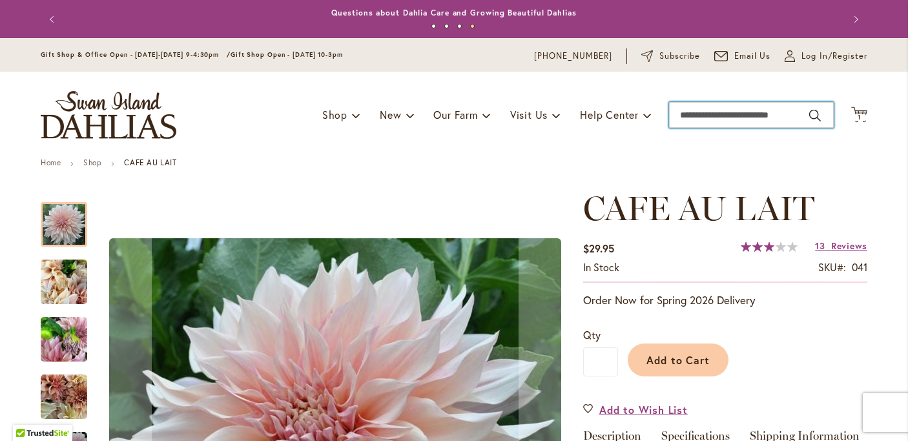
click at [726, 119] on input "Search" at bounding box center [751, 115] width 165 height 26
type input "******"
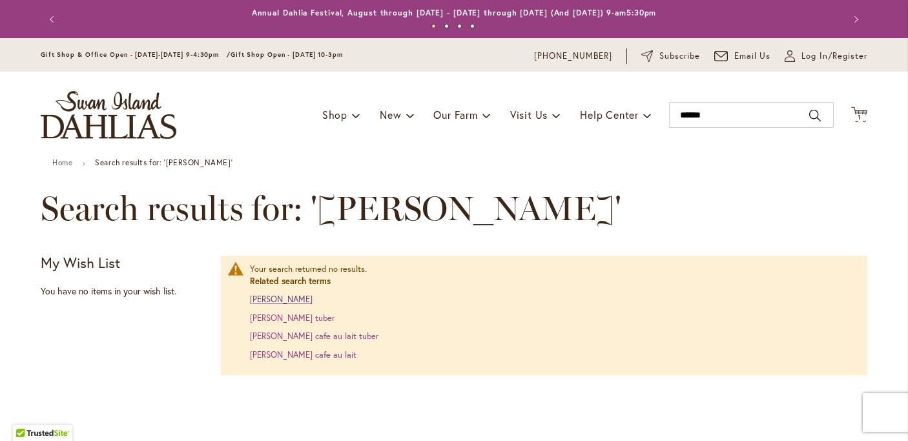
click at [277, 300] on link "[PERSON_NAME]" at bounding box center [281, 299] width 63 height 11
